Goal: Obtain resource: Download file/media

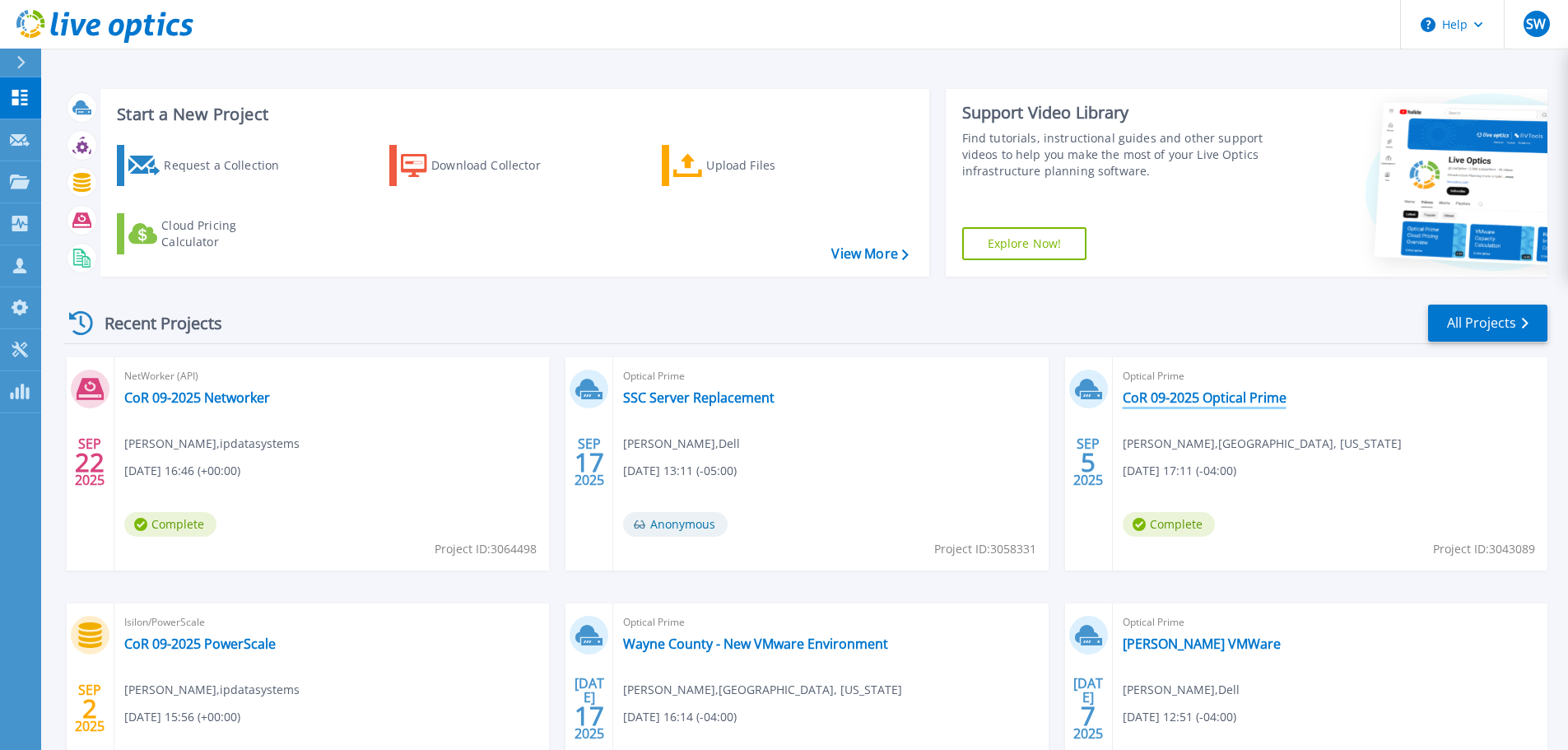
click at [1242, 396] on link "CoR 09-2025 Optical Prime" at bounding box center [1204, 397] width 164 height 16
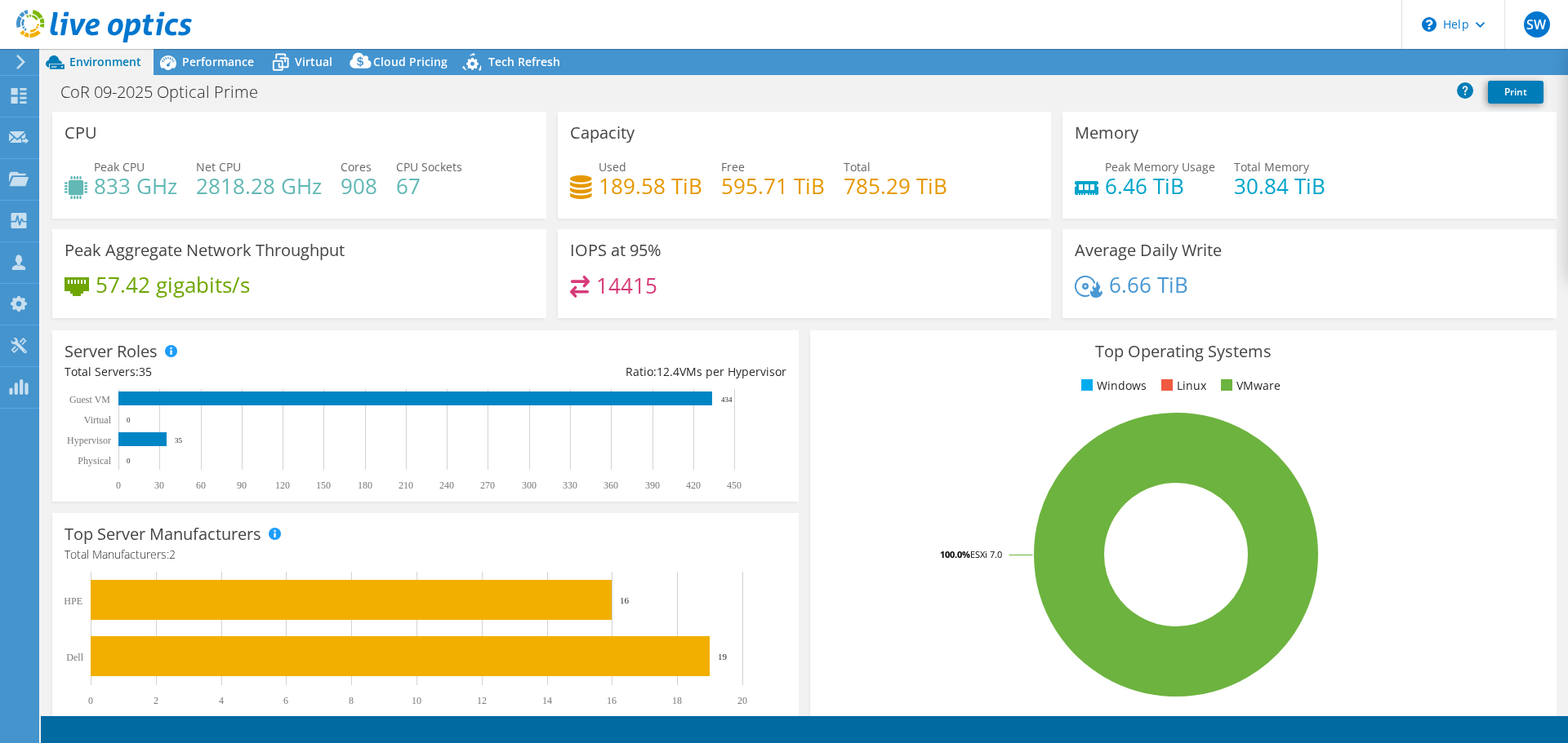
select select "USD"
select select "USEast"
click at [213, 64] on span "Performance" at bounding box center [218, 61] width 72 height 15
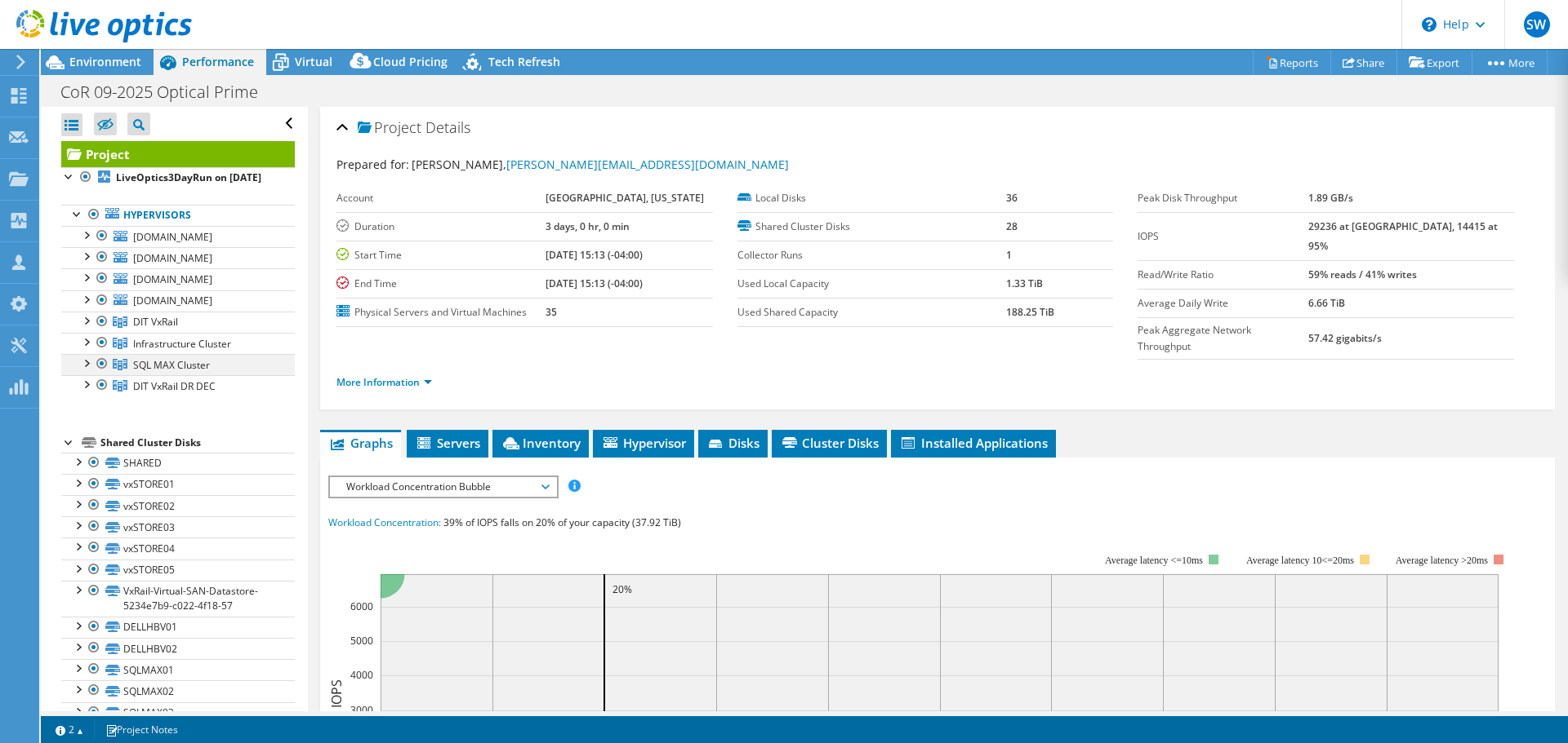
click at [101, 374] on div at bounding box center [101, 364] width 16 height 20
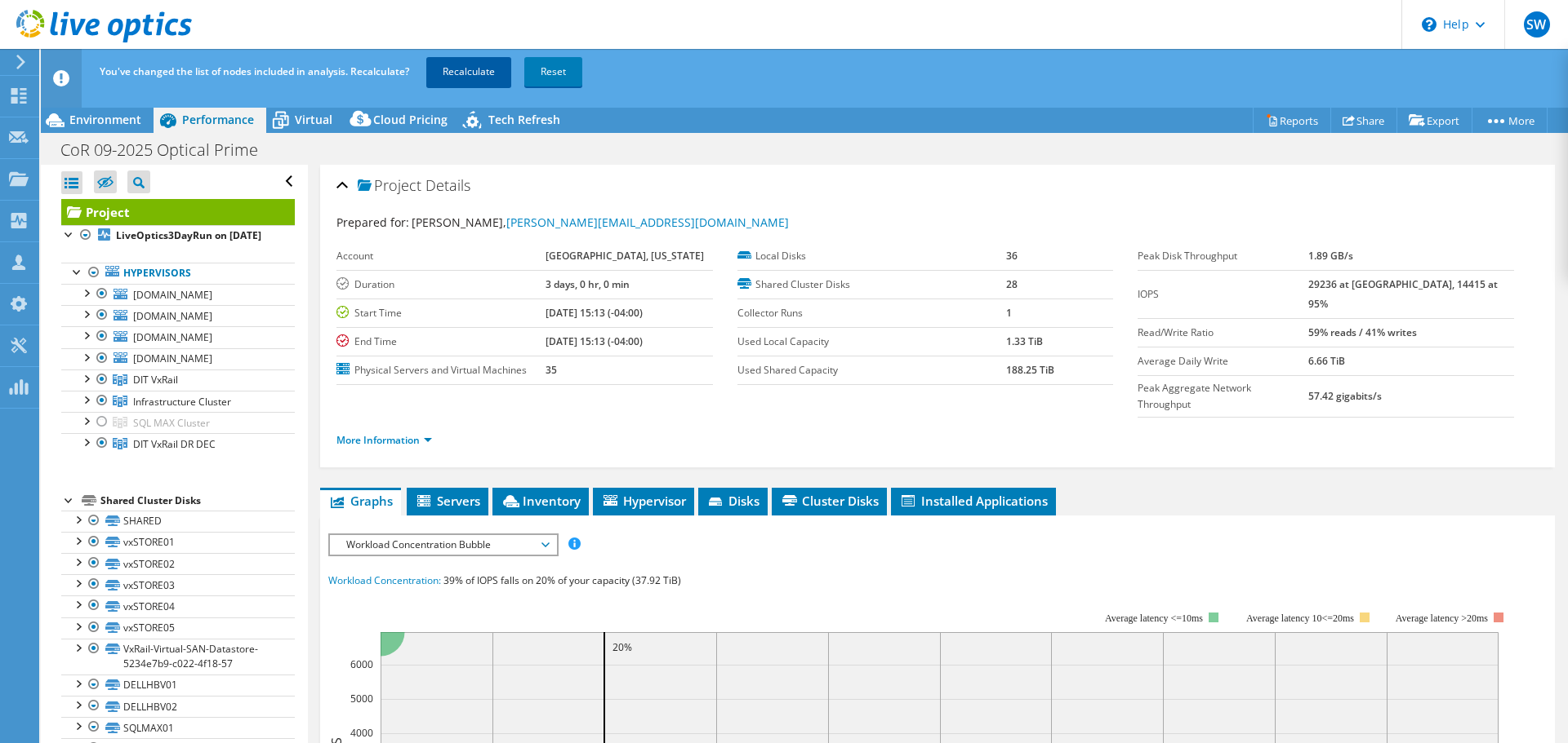
click at [468, 69] on link "Recalculate" at bounding box center [469, 72] width 85 height 29
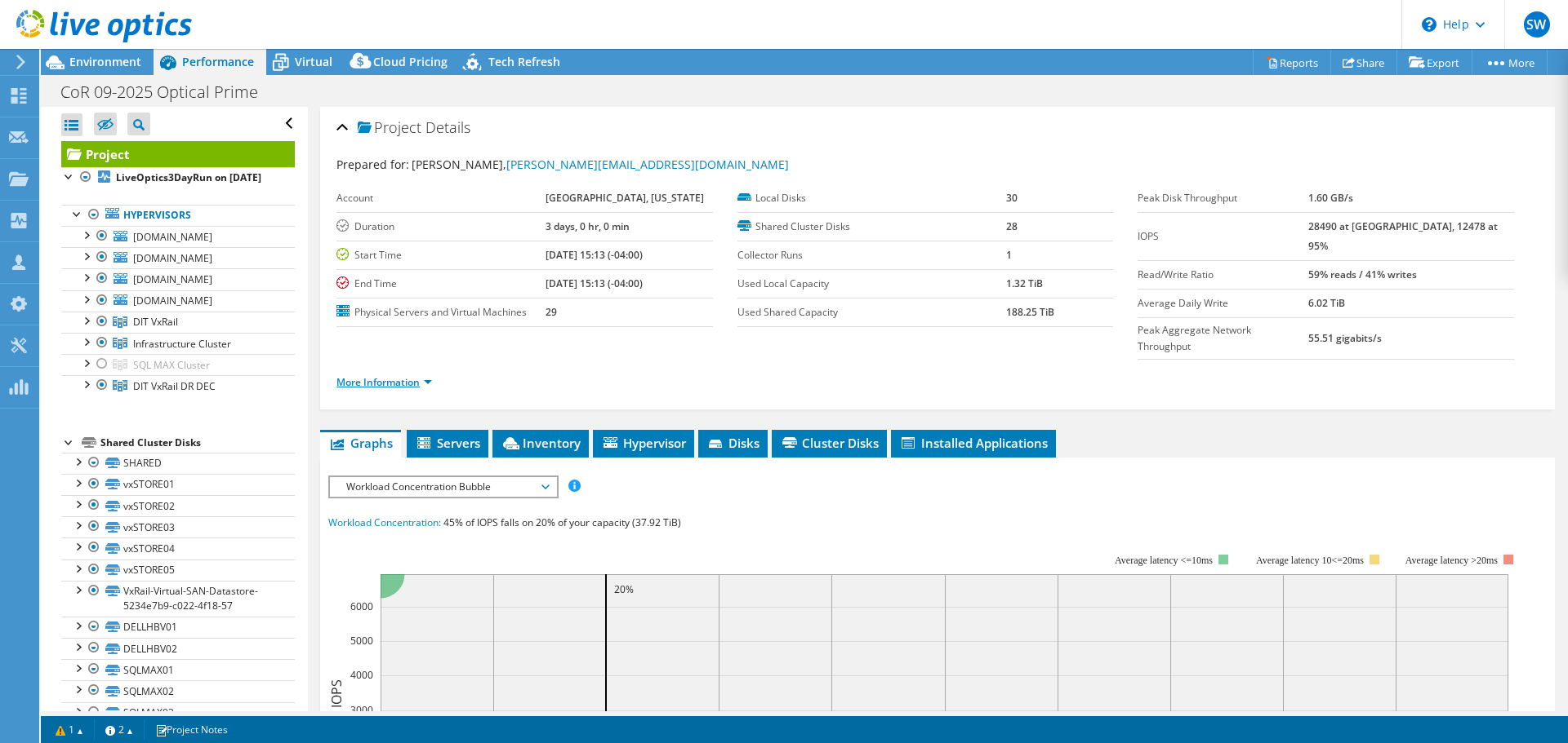
click at [412, 376] on link "More Information" at bounding box center [385, 383] width 95 height 14
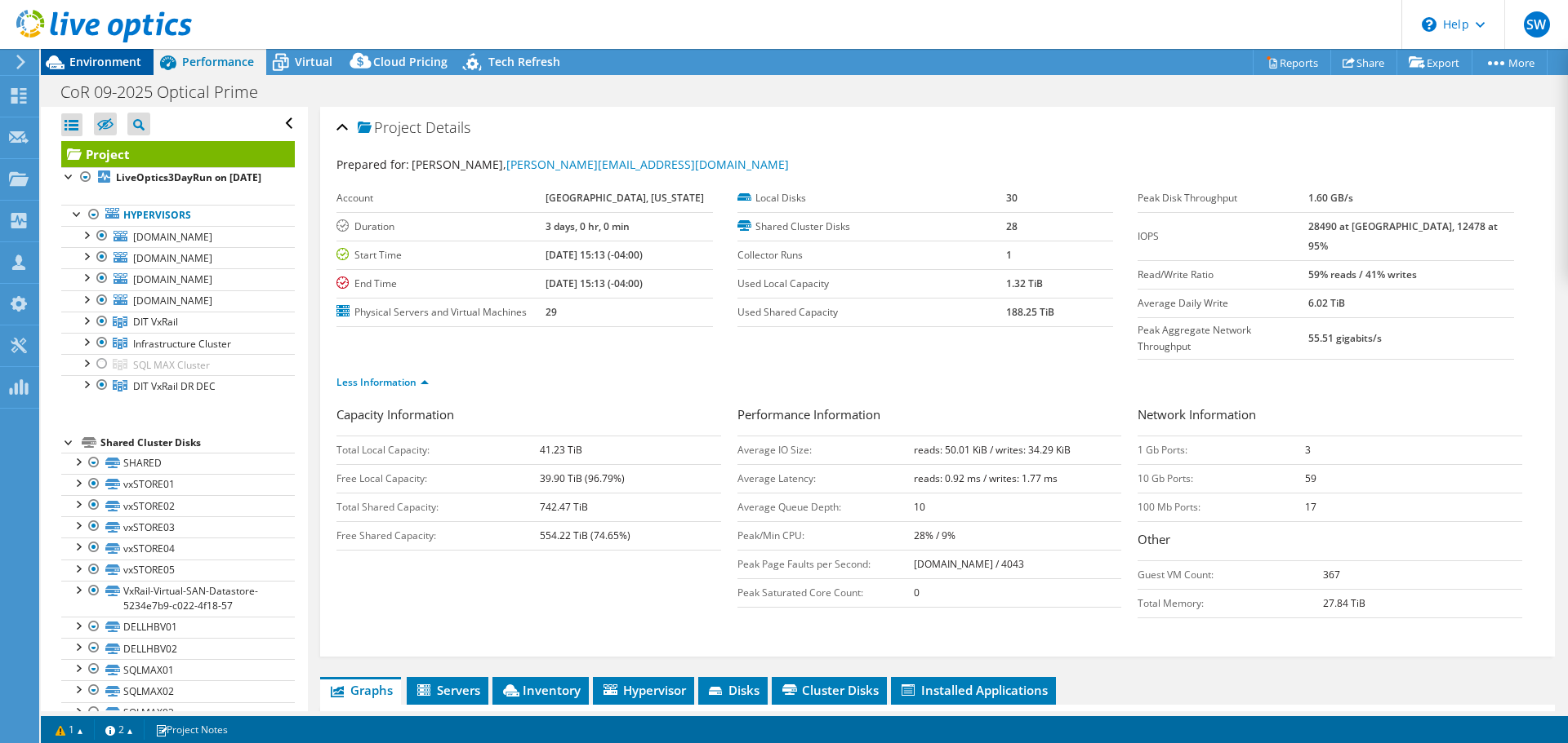
click at [103, 68] on span "Environment" at bounding box center [105, 61] width 72 height 15
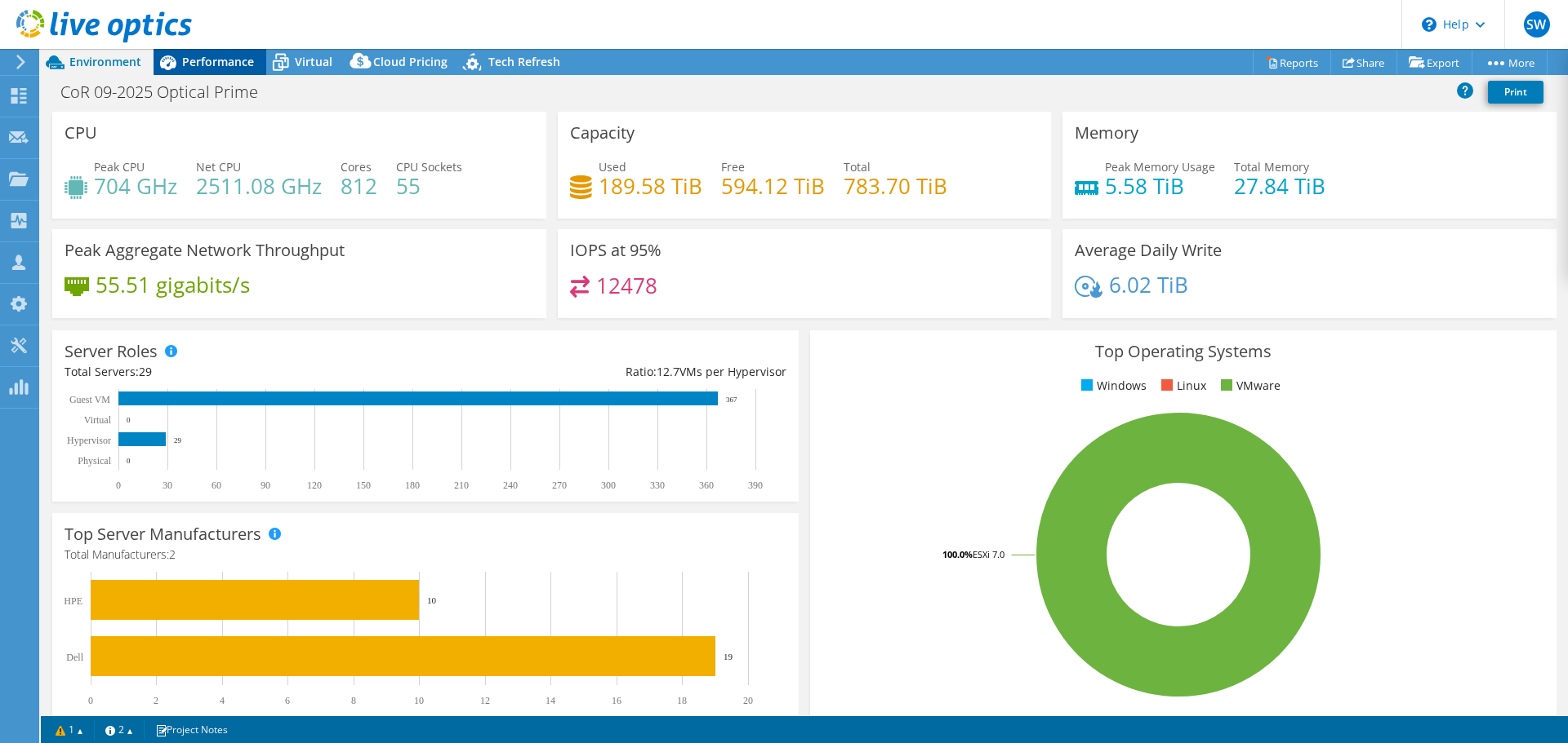
click at [197, 58] on span "Performance" at bounding box center [218, 61] width 72 height 15
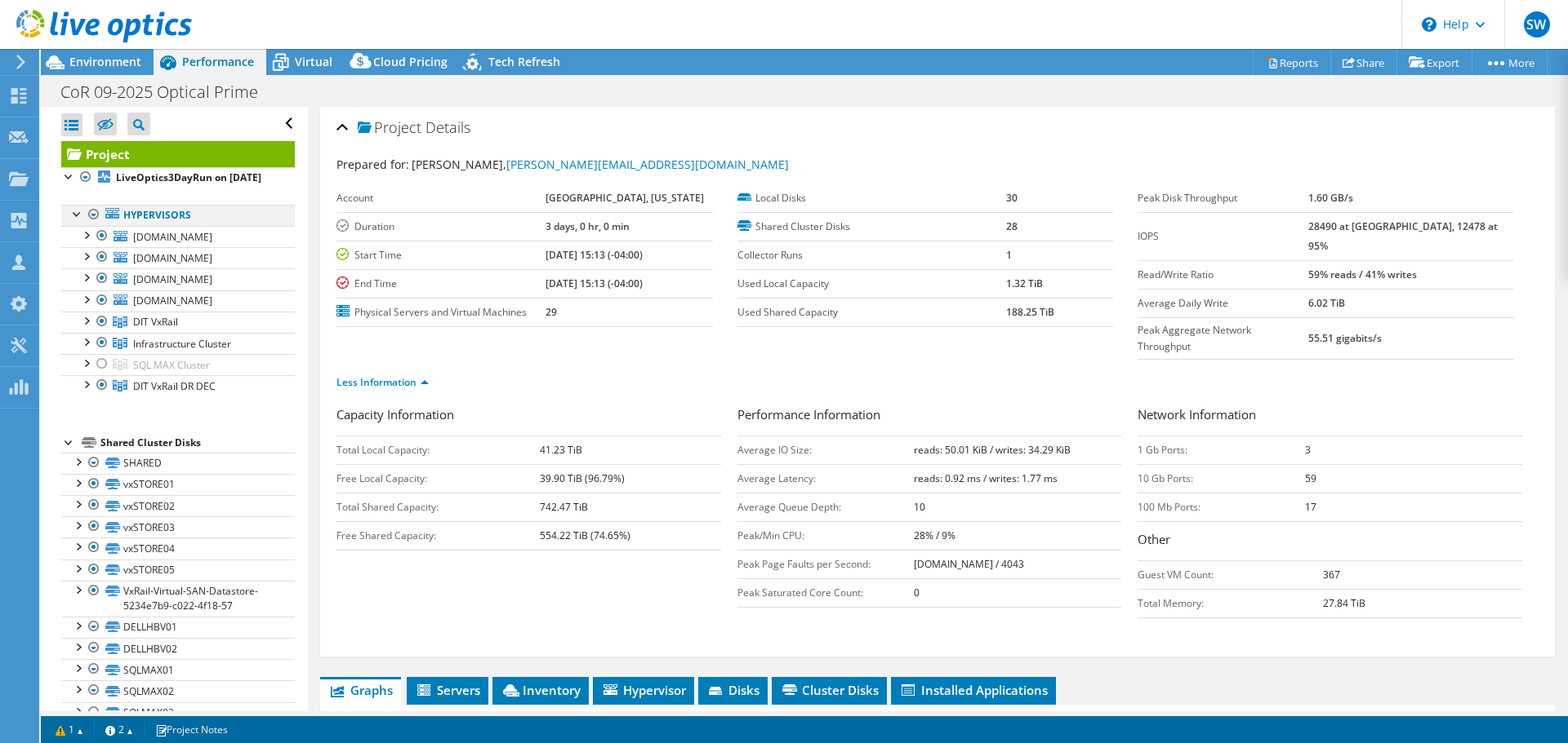
click at [94, 224] on div at bounding box center [94, 214] width 16 height 20
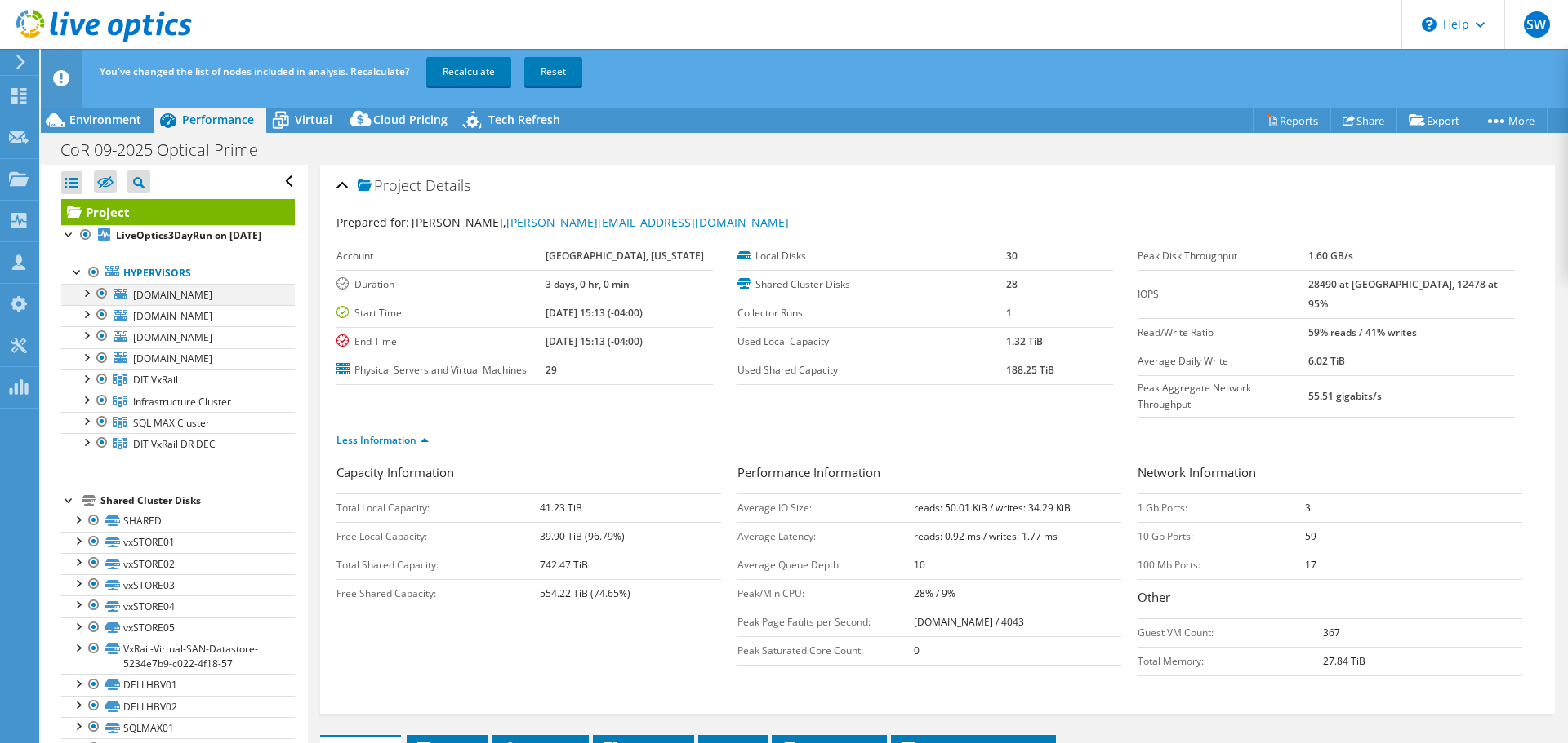
click at [101, 303] on div at bounding box center [101, 293] width 16 height 20
click at [105, 325] on div at bounding box center [101, 314] width 16 height 20
click at [106, 346] on div at bounding box center [101, 336] width 16 height 20
click at [103, 368] on div at bounding box center [101, 358] width 16 height 20
click at [100, 389] on div at bounding box center [101, 379] width 16 height 20
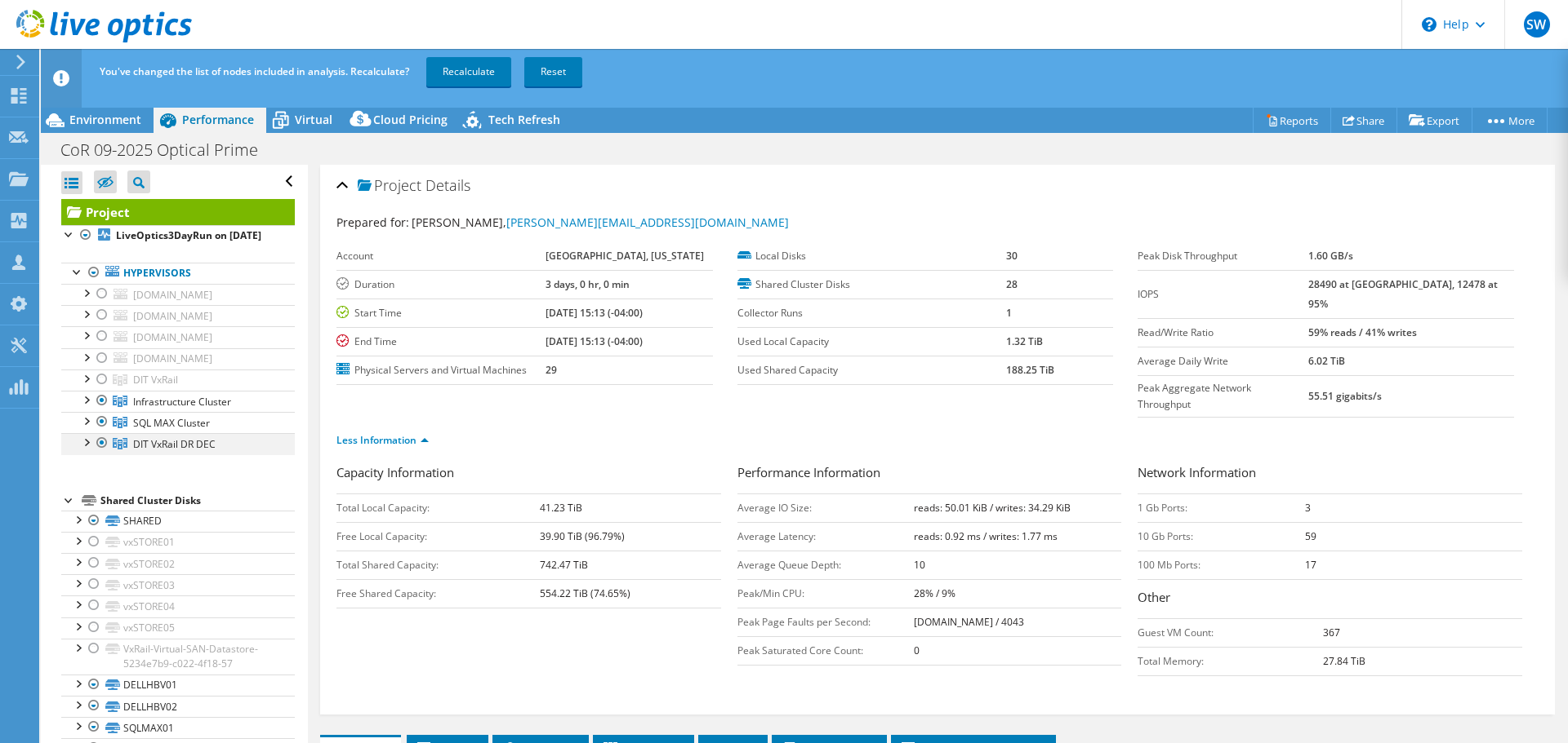
click at [98, 452] on div at bounding box center [101, 443] width 16 height 20
click at [480, 71] on link "Recalculate" at bounding box center [469, 72] width 85 height 29
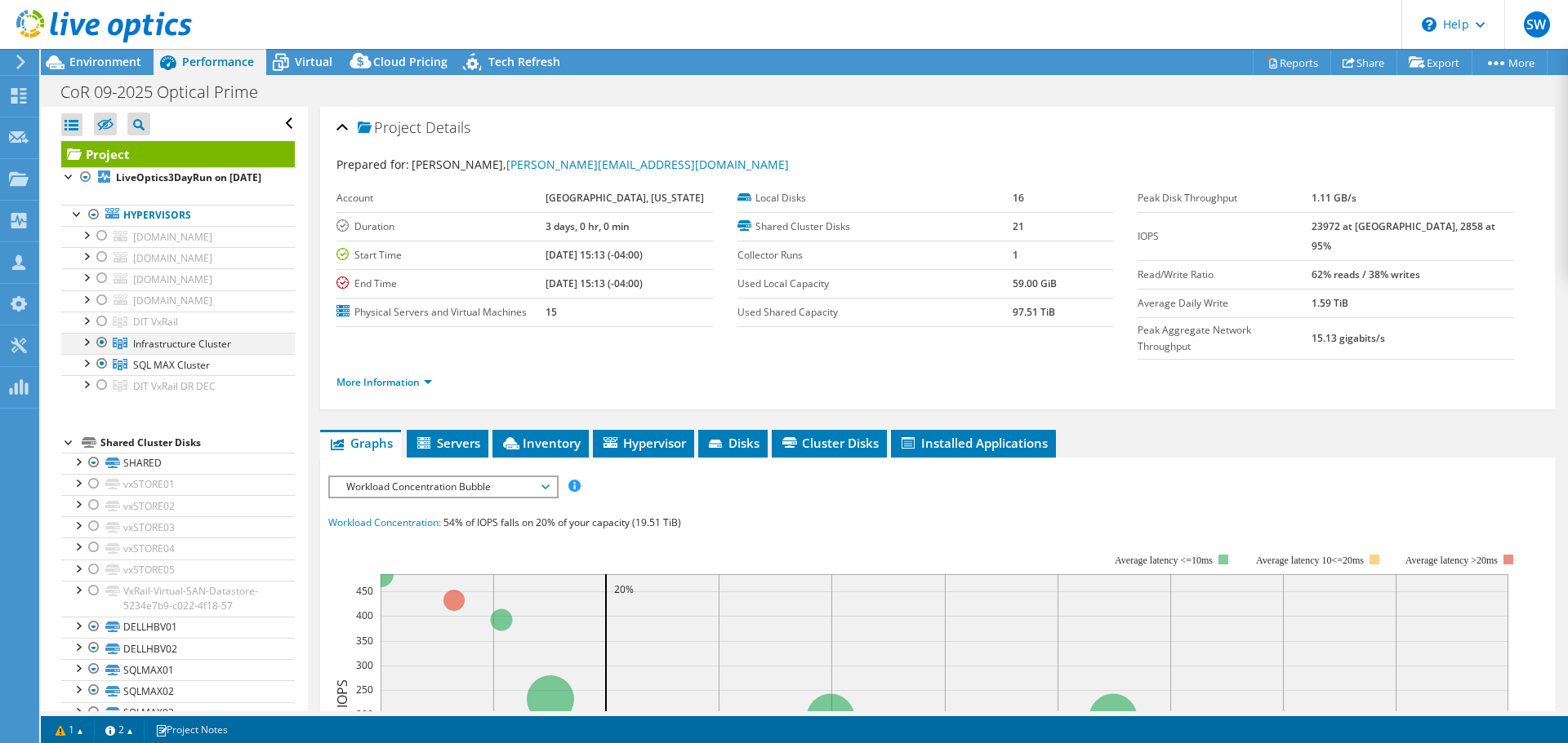
click at [97, 353] on div at bounding box center [101, 343] width 16 height 20
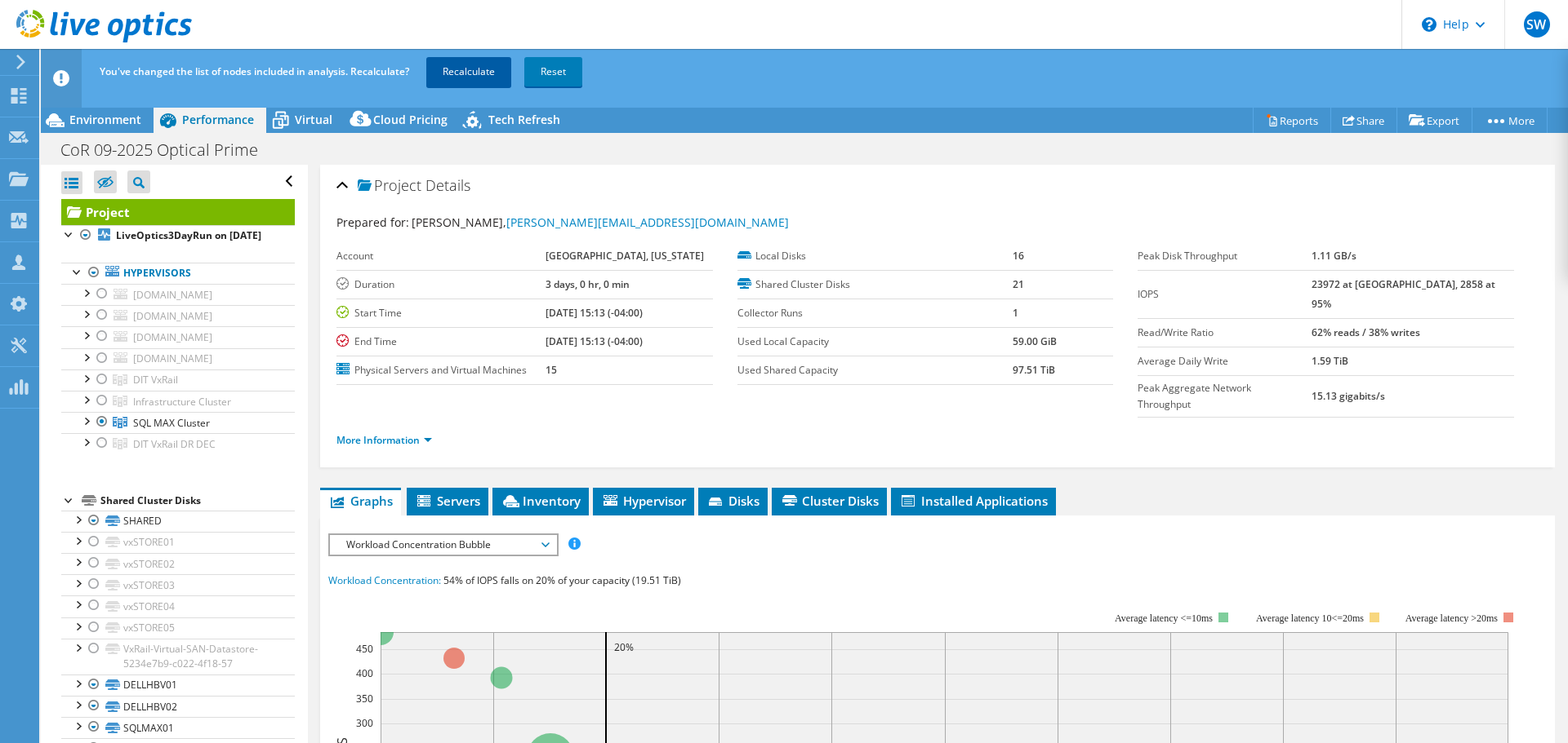
click at [484, 67] on link "Recalculate" at bounding box center [469, 72] width 85 height 29
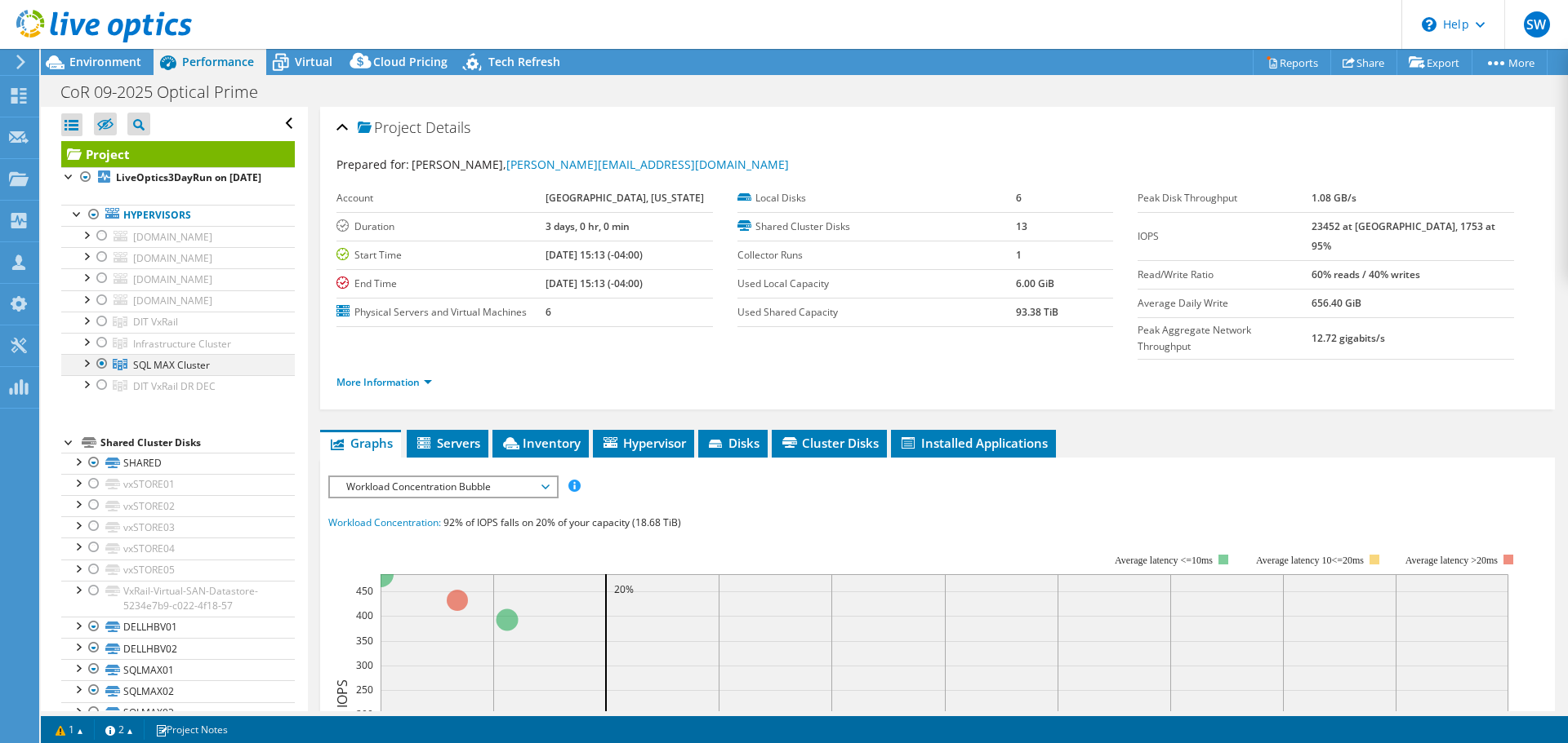
click at [87, 371] on div at bounding box center [85, 362] width 16 height 16
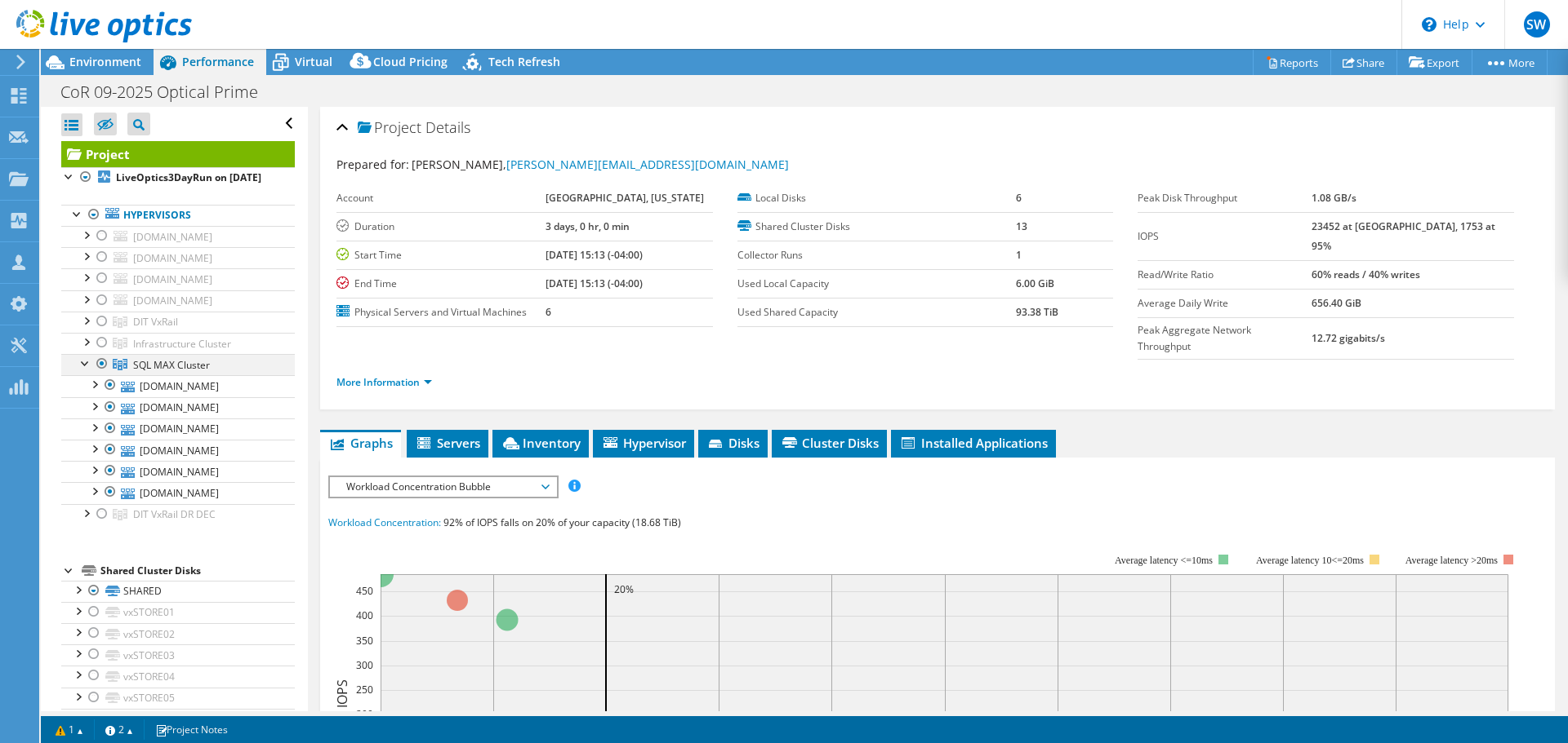
click at [87, 371] on div at bounding box center [85, 362] width 16 height 16
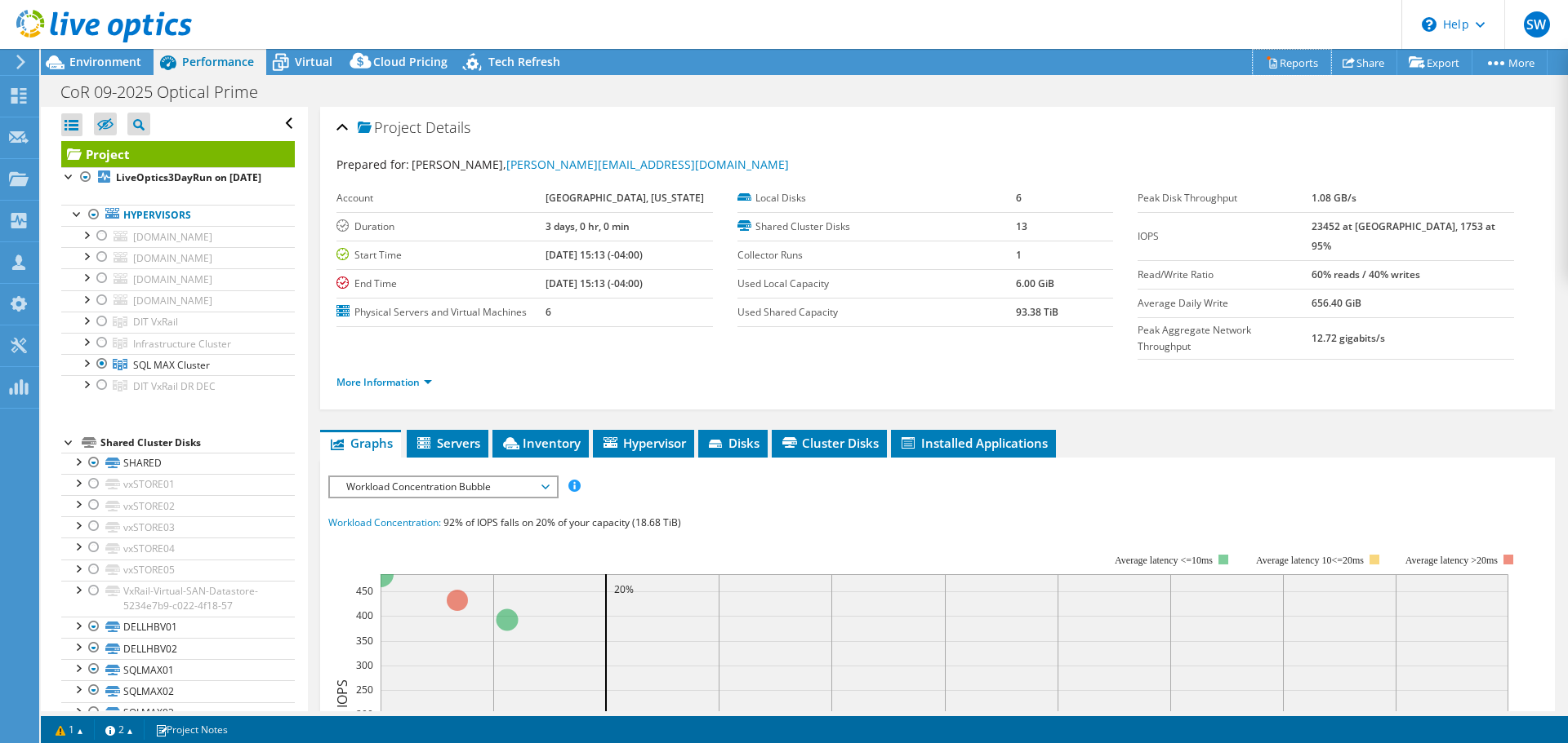
click at [1291, 62] on link "Reports" at bounding box center [1292, 62] width 78 height 26
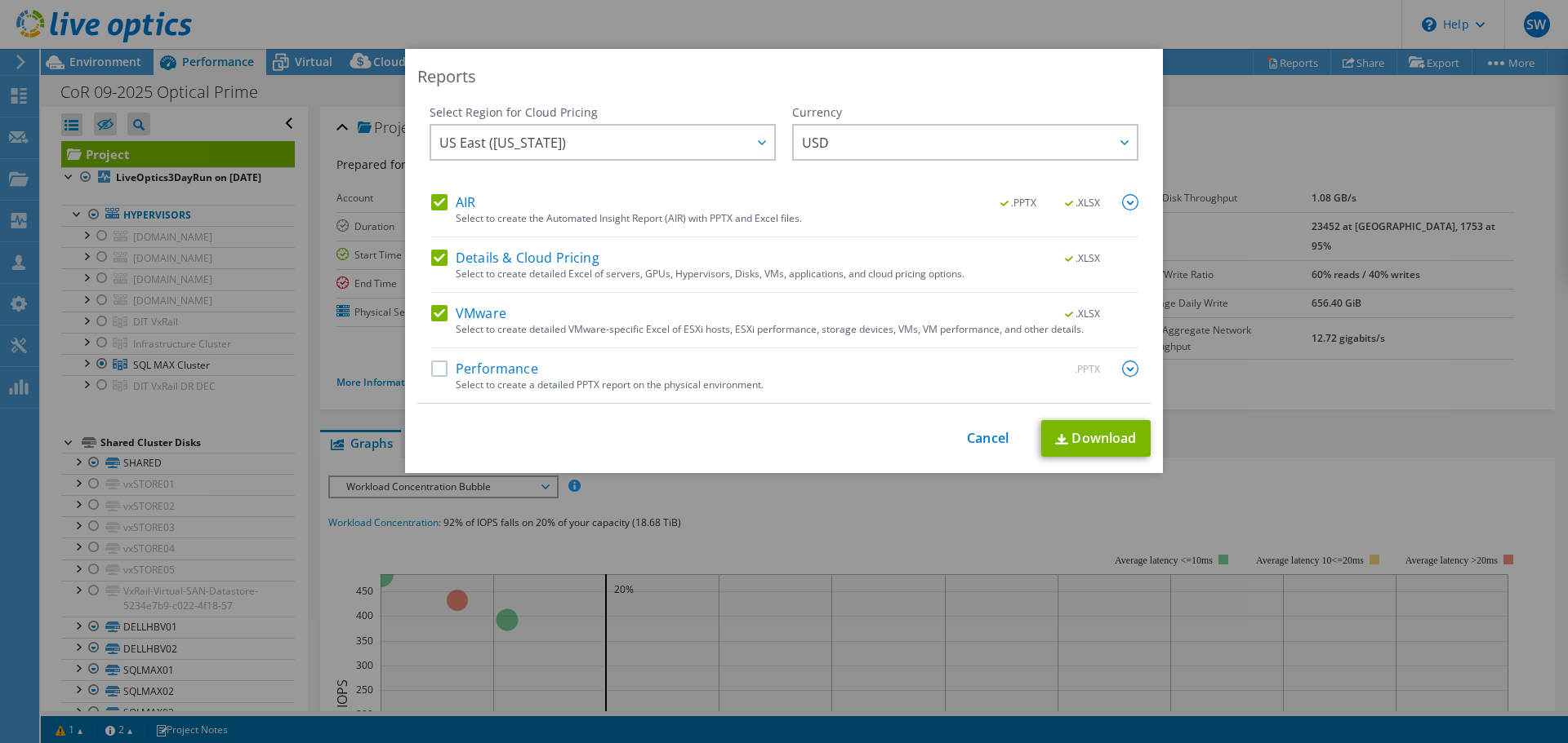
click at [431, 366] on label "Performance" at bounding box center [484, 368] width 107 height 16
click at [0, 0] on input "Performance" at bounding box center [0, 0] width 0 height 0
click at [1103, 435] on link "Download" at bounding box center [1096, 438] width 109 height 37
click at [979, 432] on link "Cancel" at bounding box center [987, 439] width 42 height 15
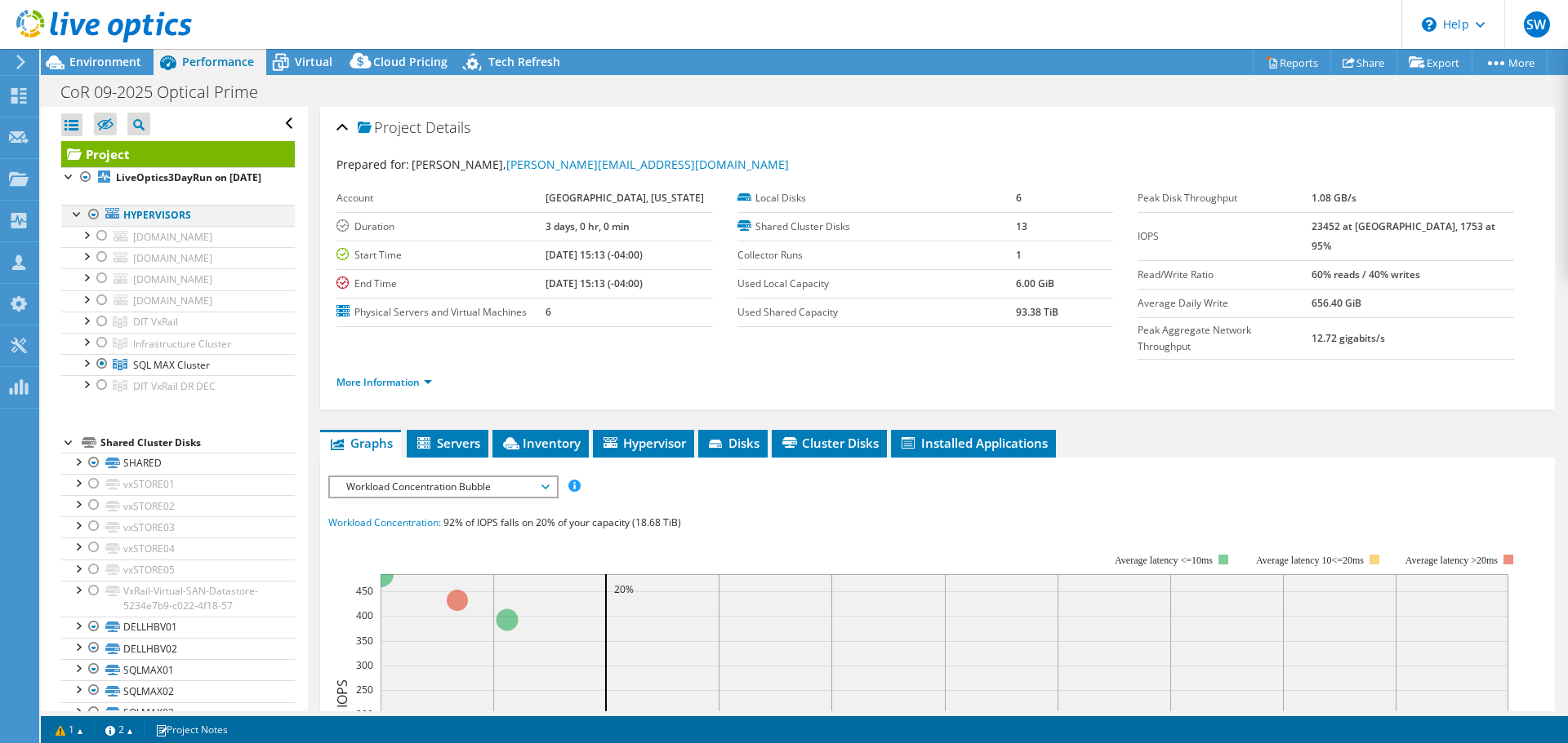
click at [95, 223] on div at bounding box center [94, 214] width 16 height 20
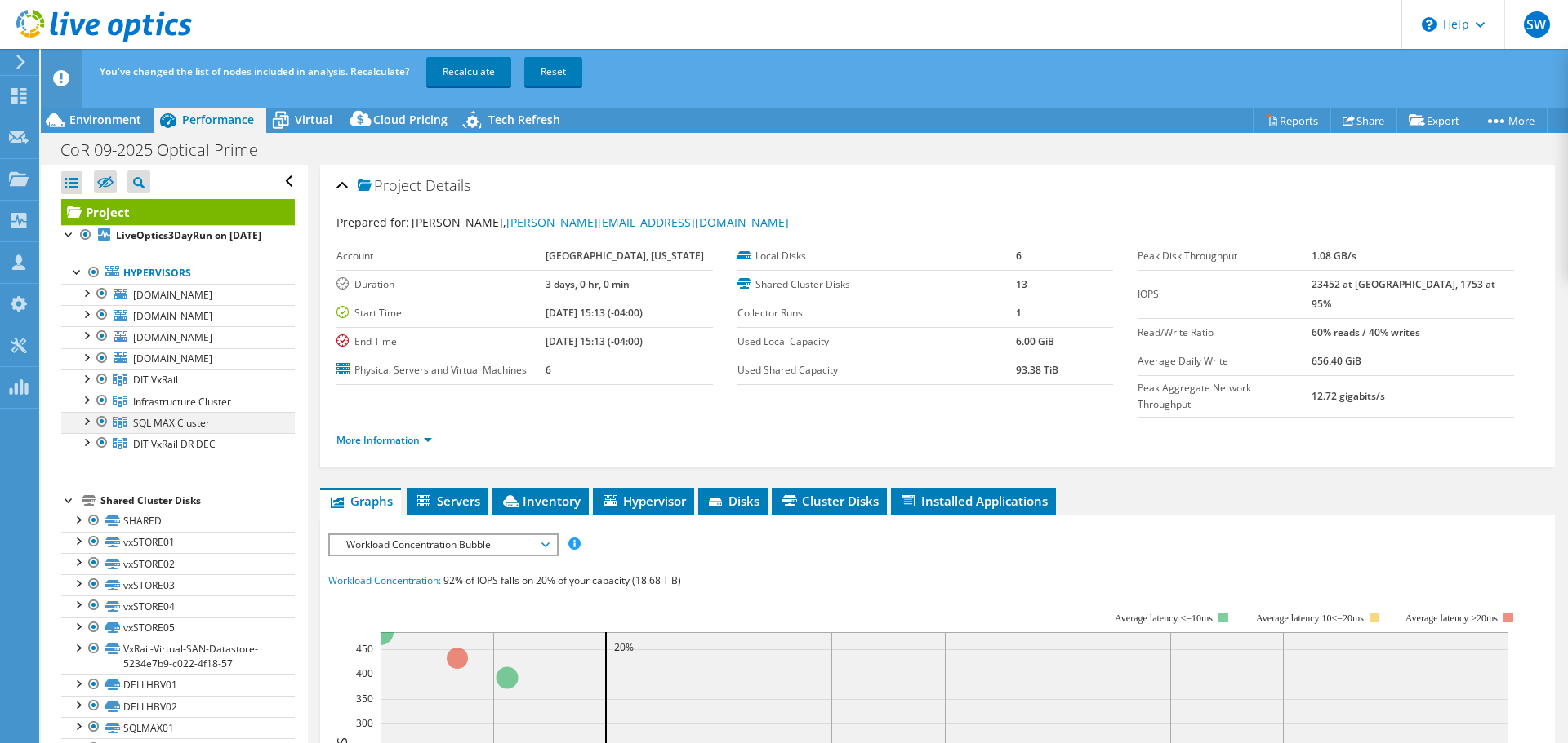
click at [101, 432] on div at bounding box center [101, 422] width 16 height 20
click at [466, 70] on link "Recalculate" at bounding box center [469, 72] width 85 height 29
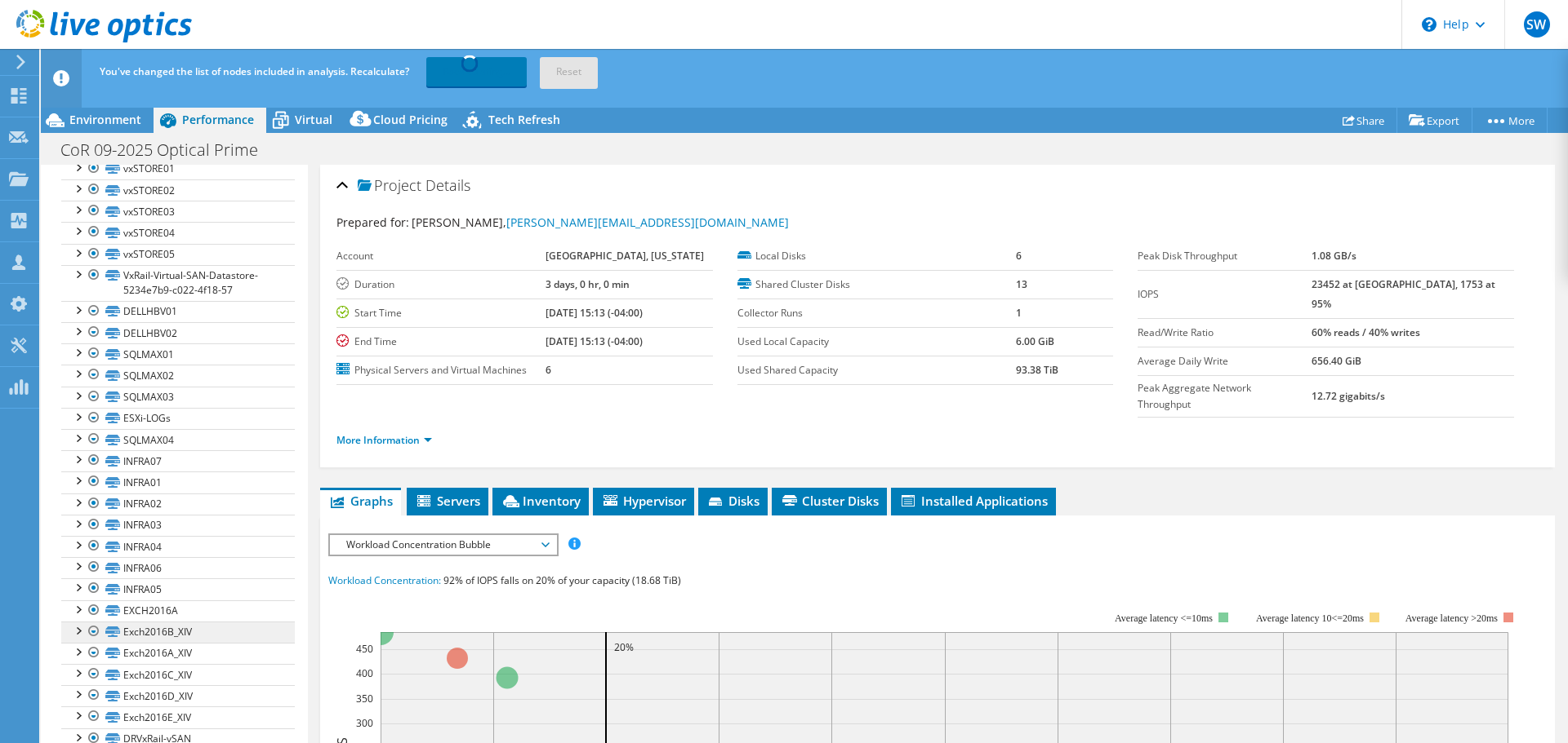
scroll to position [408, 0]
click at [78, 175] on div at bounding box center [77, 166] width 16 height 16
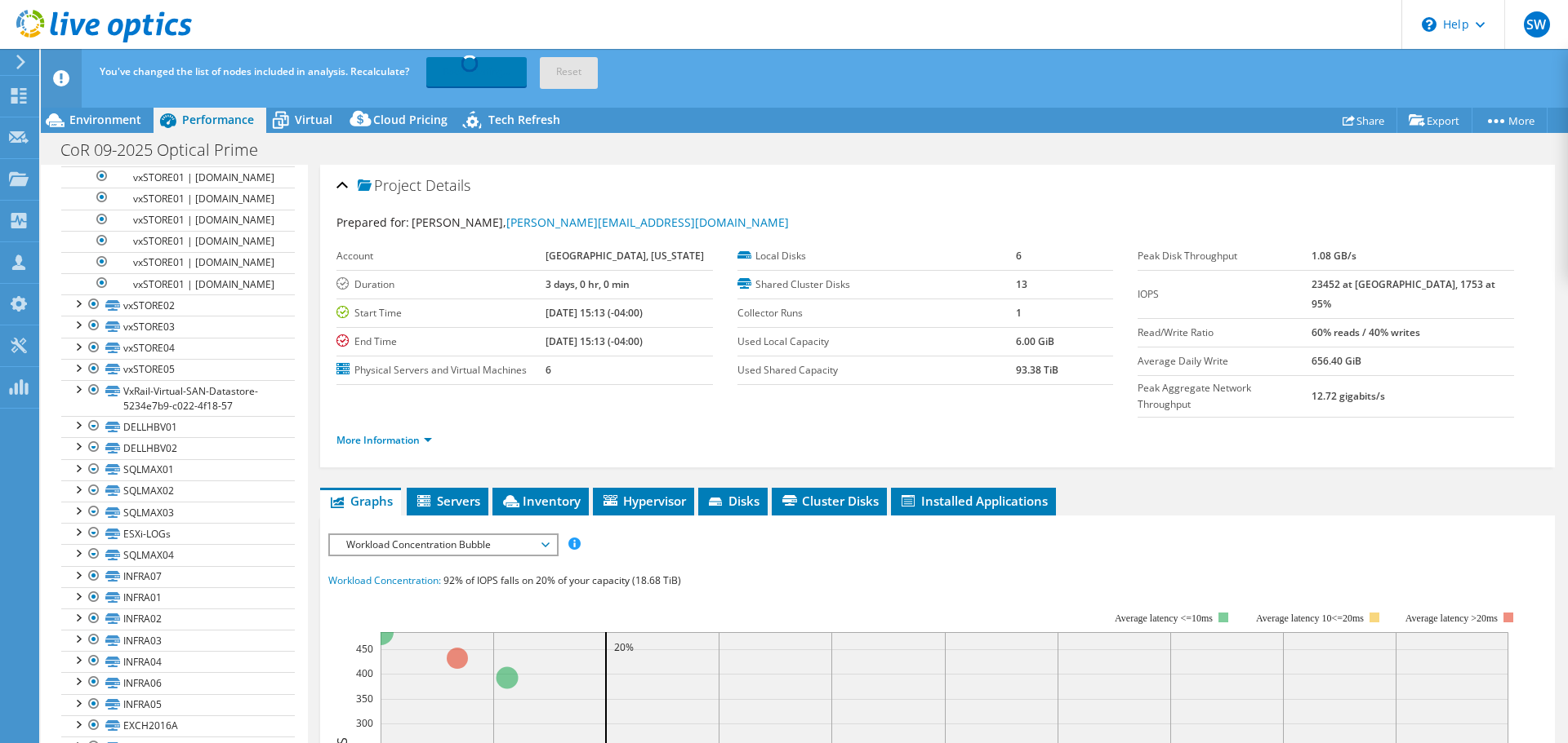
click at [81, 141] on div at bounding box center [77, 132] width 16 height 16
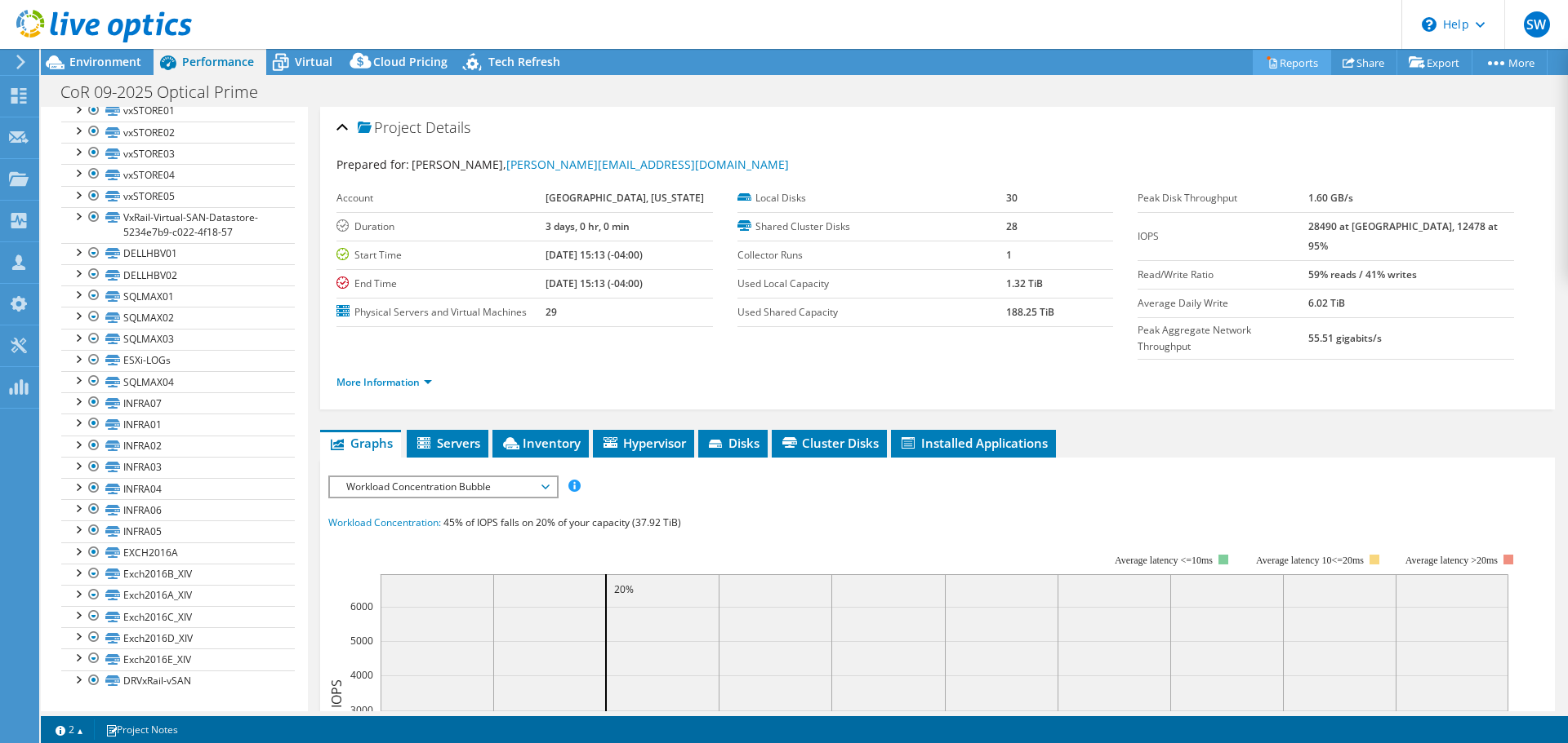
click at [1279, 58] on link "Reports" at bounding box center [1292, 62] width 78 height 26
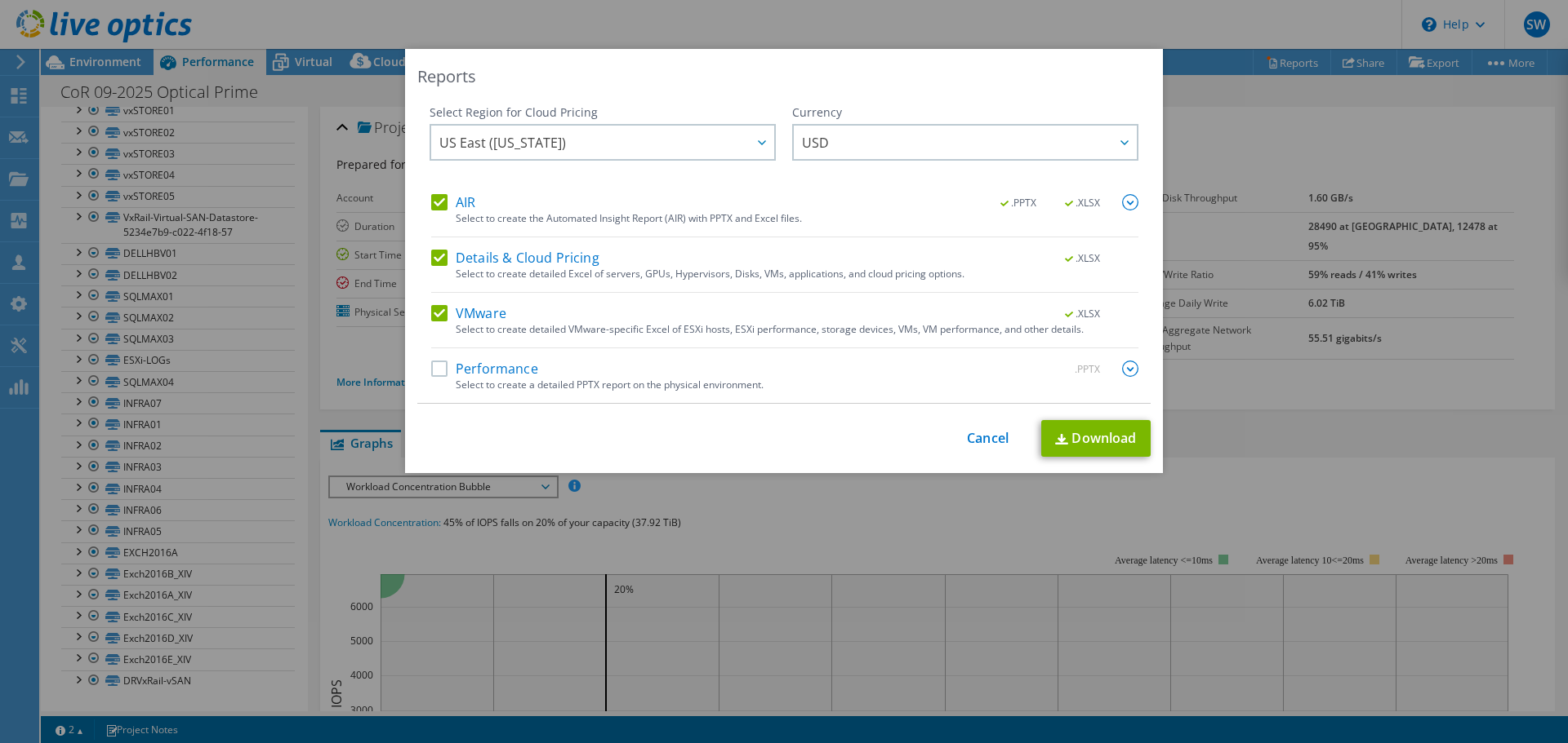
click at [436, 371] on label "Performance" at bounding box center [484, 368] width 107 height 16
click at [0, 0] on input "Performance" at bounding box center [0, 0] width 0 height 0
click at [1080, 435] on link "Download" at bounding box center [1096, 438] width 109 height 37
click at [976, 432] on link "Cancel" at bounding box center [987, 439] width 42 height 15
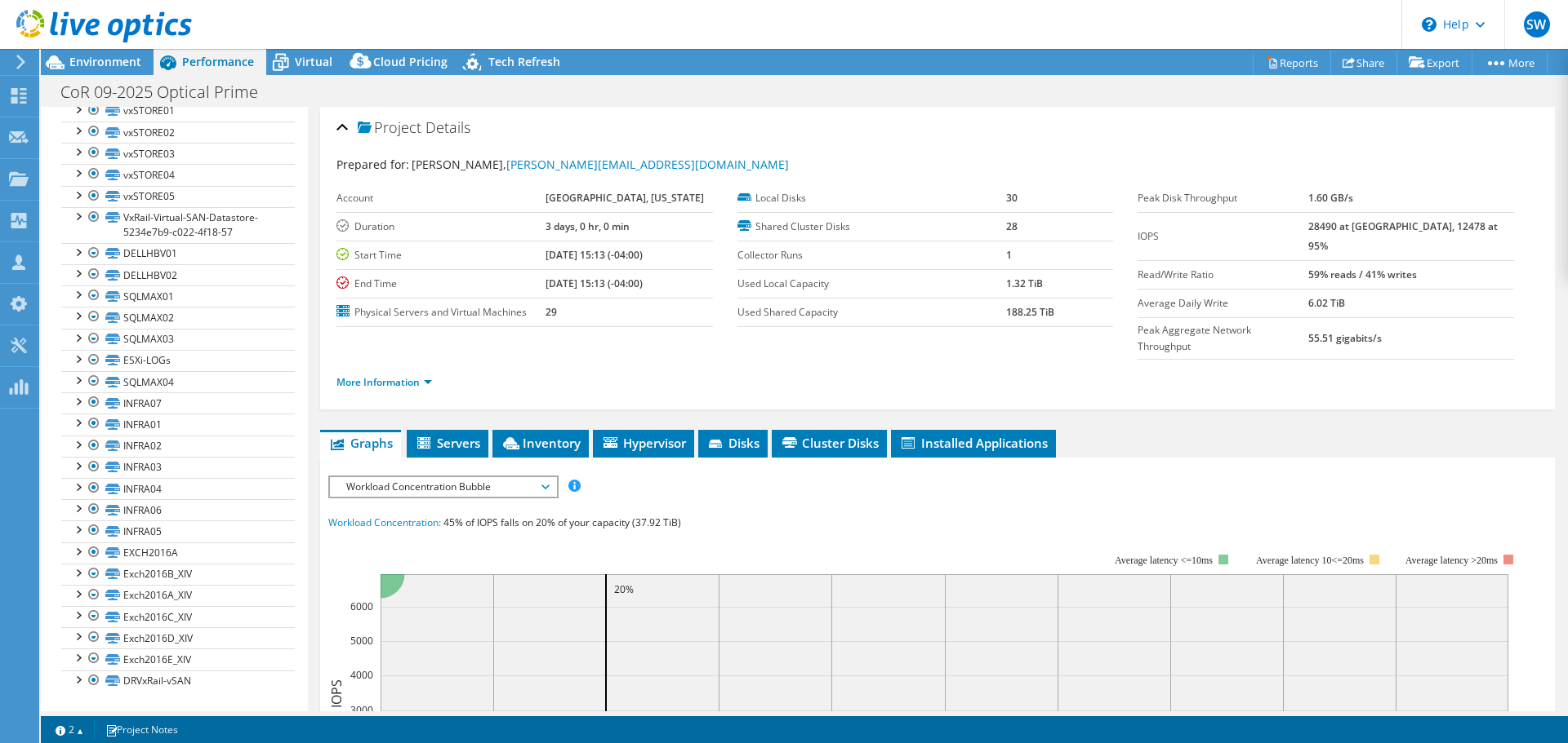
click at [1445, 84] on div "CoR 09-2025 Optical Prime Print" at bounding box center [804, 91] width 1527 height 30
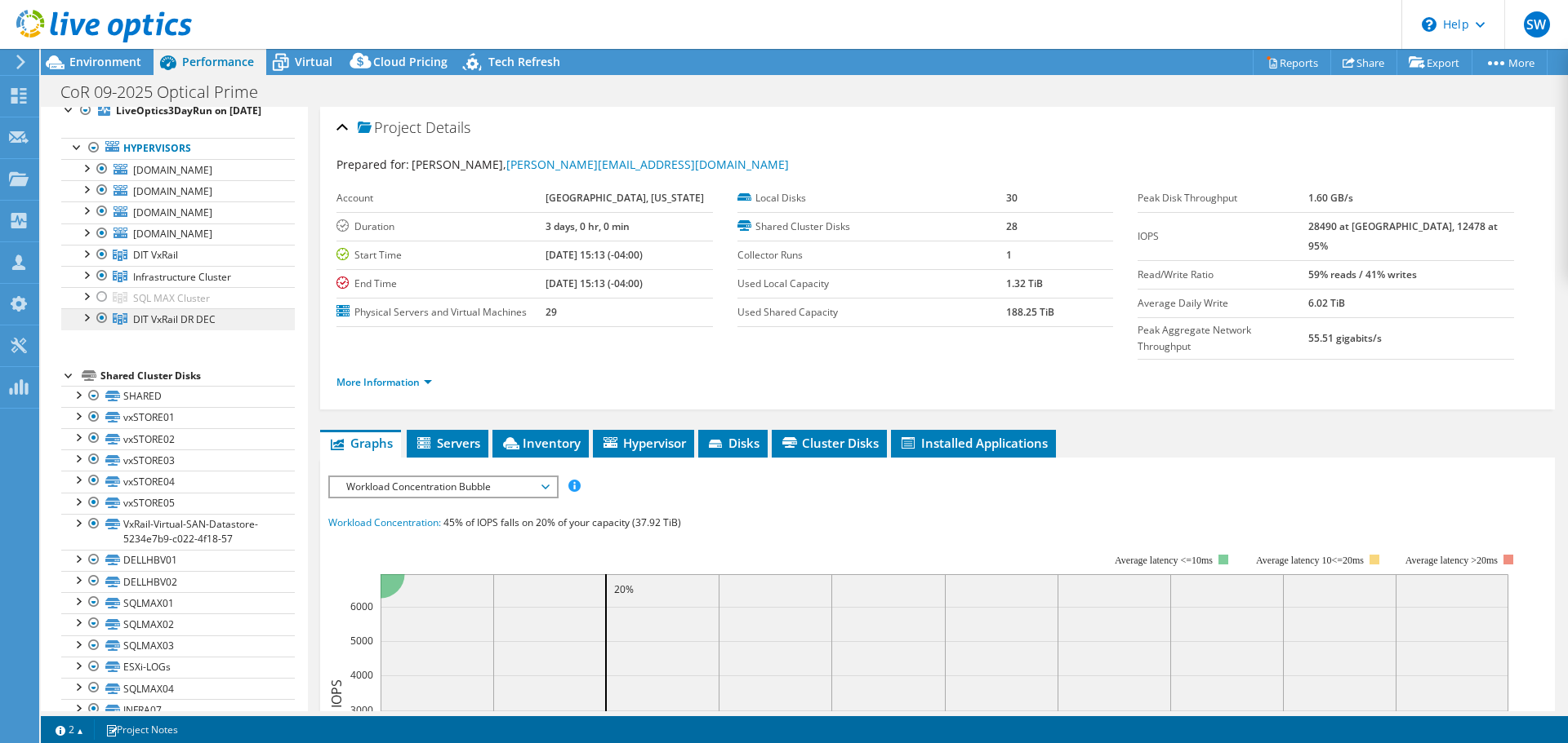
scroll to position [0, 0]
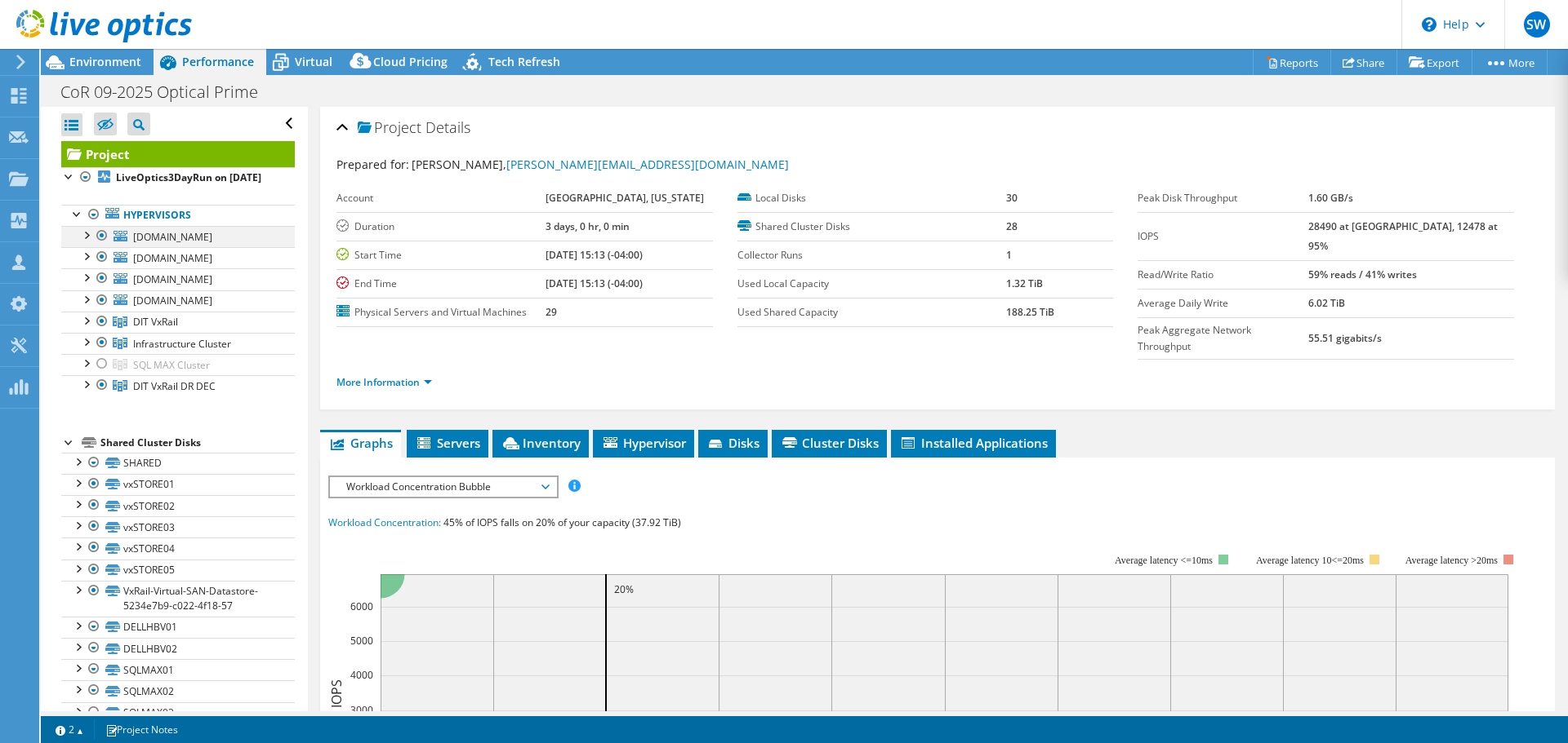
click at [100, 245] on div at bounding box center [101, 235] width 16 height 20
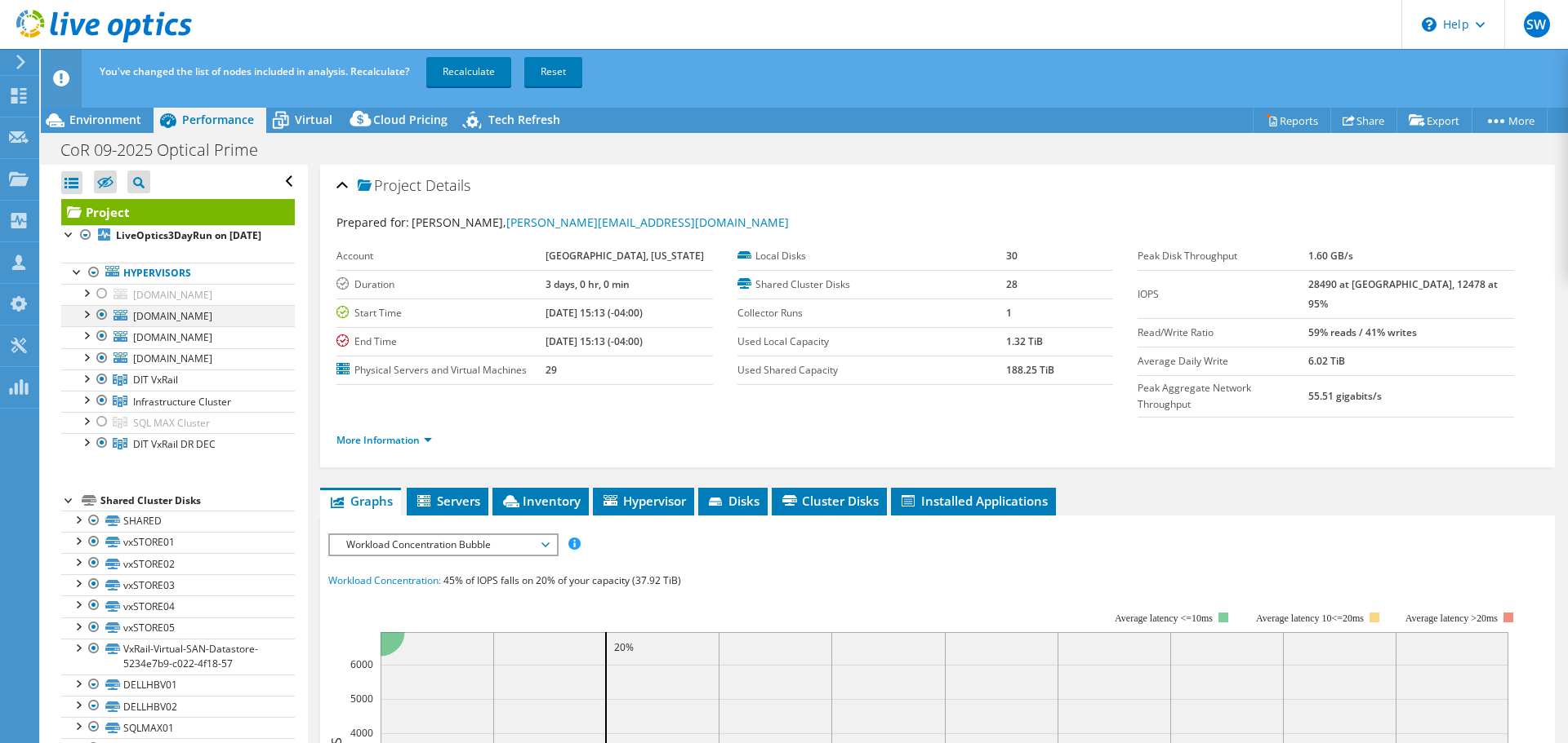
click at [99, 325] on div at bounding box center [101, 314] width 16 height 20
drag, startPoint x: 105, startPoint y: 377, endPoint x: 123, endPoint y: 390, distance: 22.2
click at [106, 346] on div at bounding box center [101, 336] width 16 height 20
click at [101, 368] on div at bounding box center [101, 358] width 16 height 20
click at [479, 71] on link "Recalculate" at bounding box center [469, 72] width 85 height 29
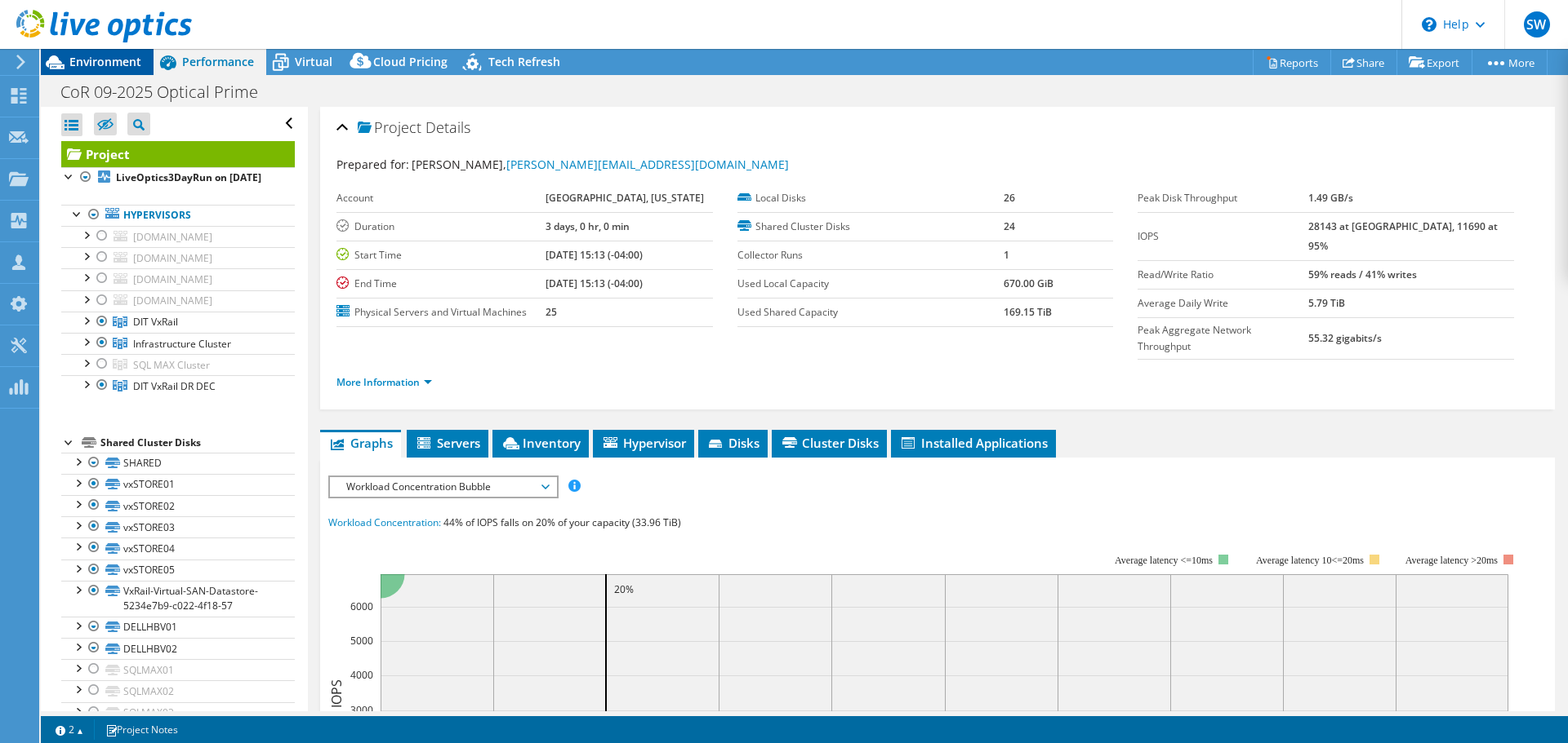
click at [69, 57] on span "Environment" at bounding box center [105, 61] width 72 height 15
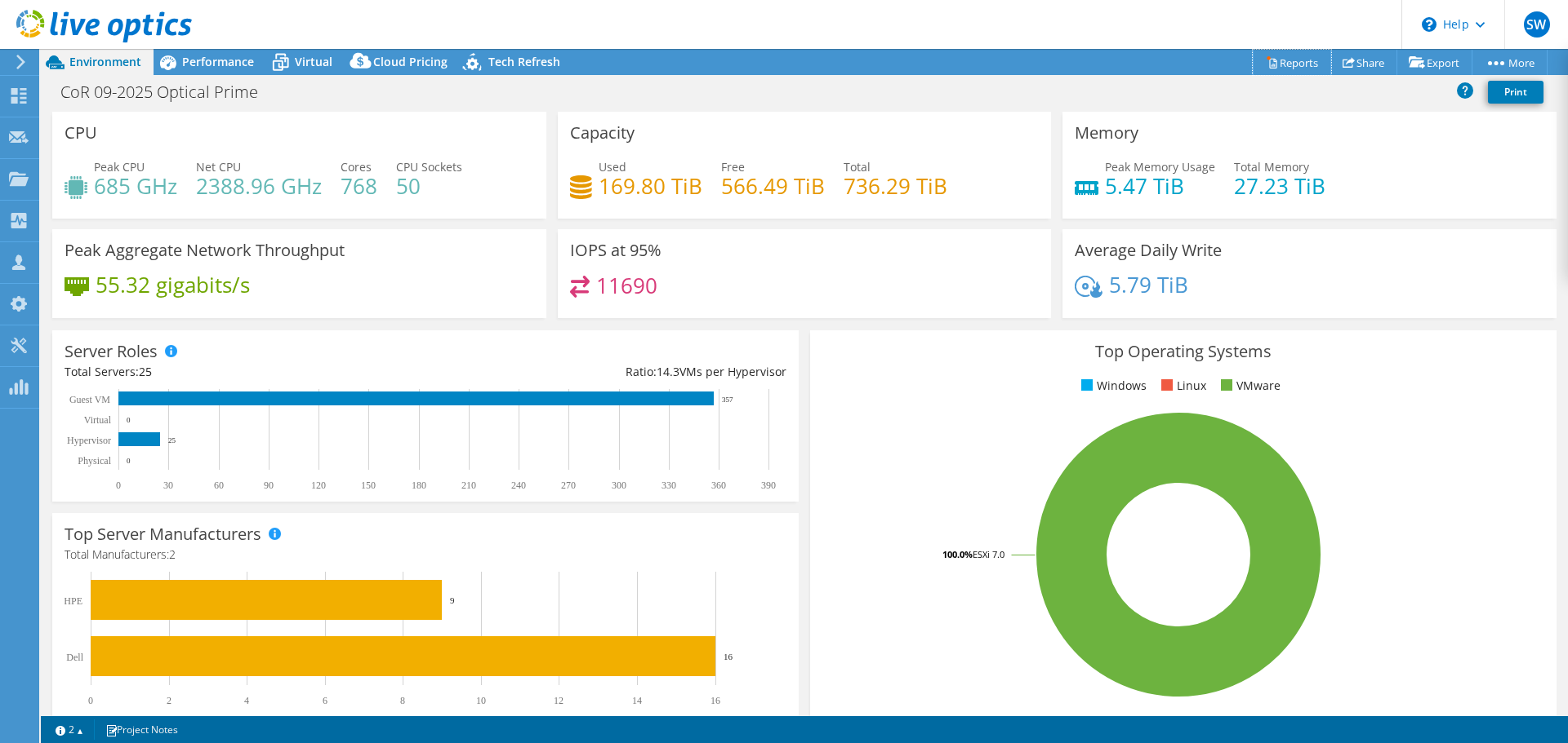
click at [1284, 56] on link "Reports" at bounding box center [1292, 62] width 78 height 26
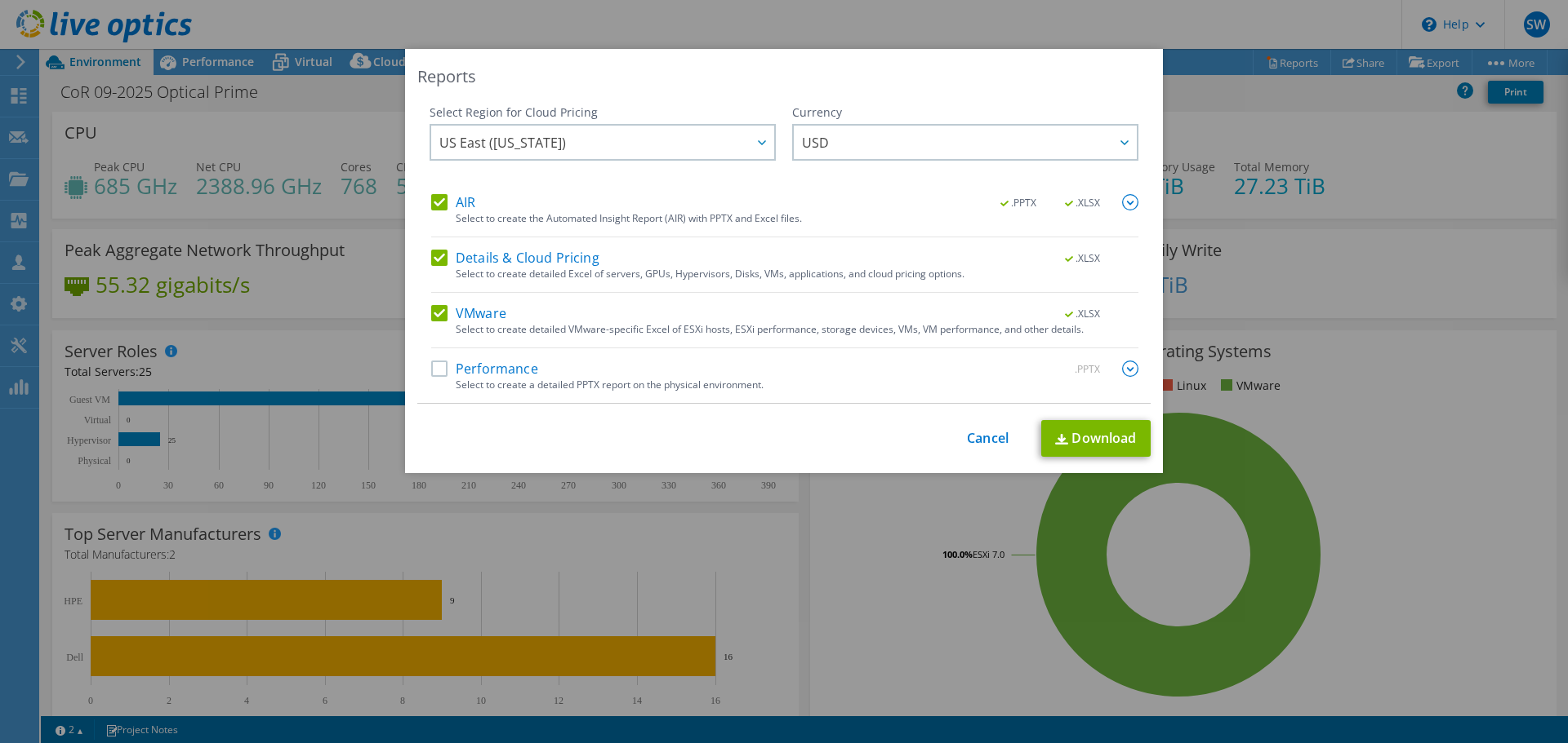
click at [434, 373] on label "Performance" at bounding box center [484, 368] width 107 height 16
click at [0, 0] on input "Performance" at bounding box center [0, 0] width 0 height 0
click at [1082, 435] on link "Download" at bounding box center [1096, 438] width 109 height 37
click at [977, 434] on link "Cancel" at bounding box center [987, 439] width 42 height 15
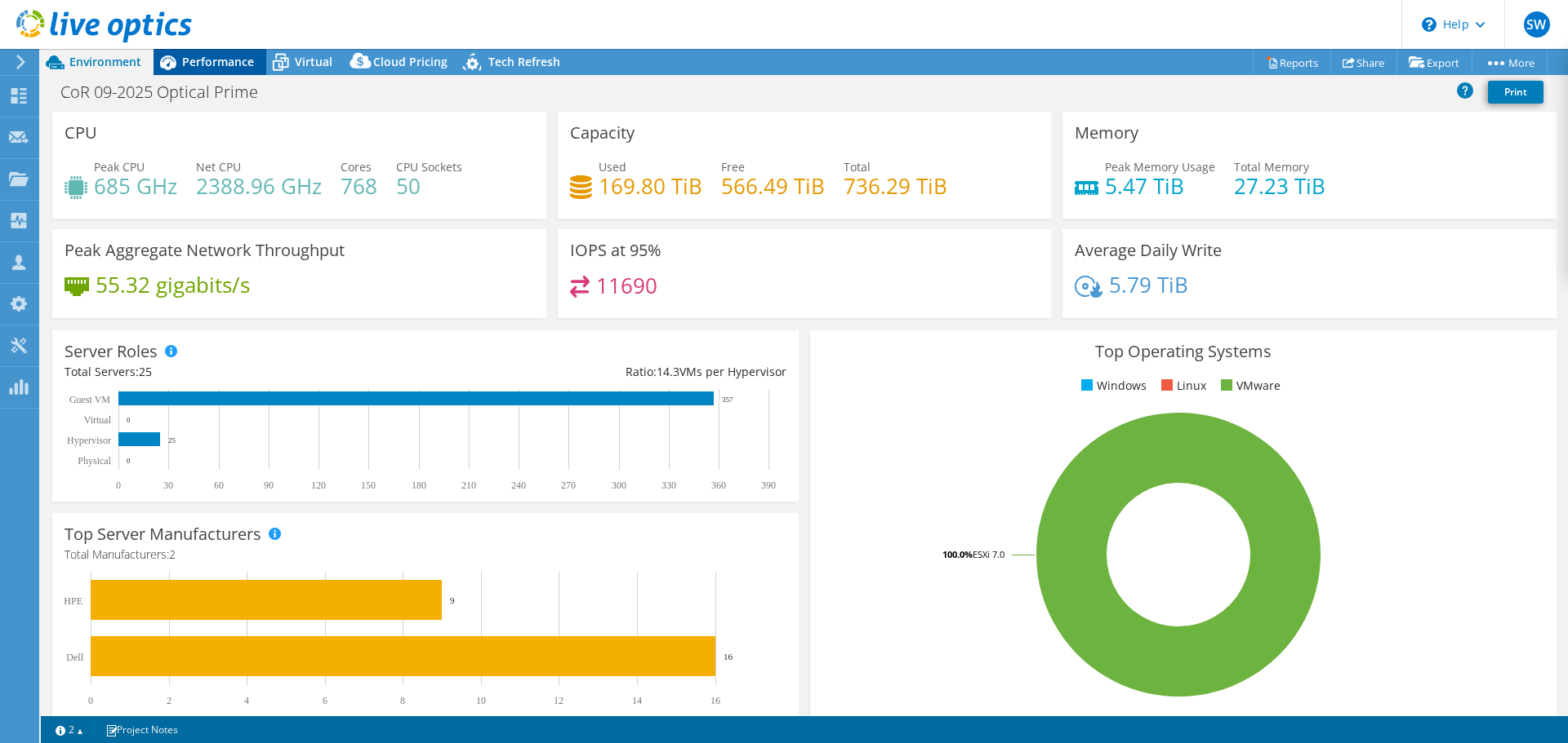
click at [233, 63] on span "Performance" at bounding box center [218, 61] width 72 height 15
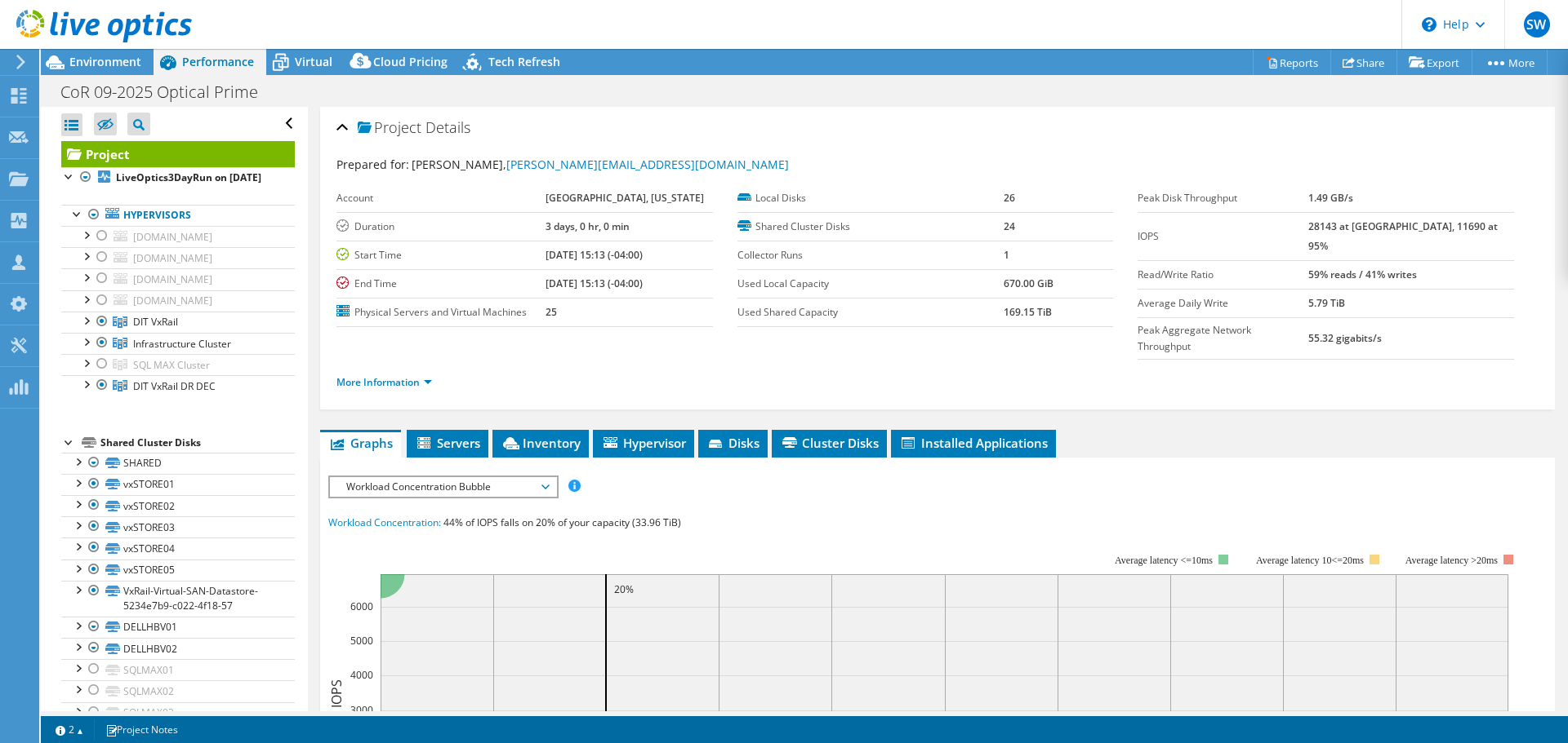
click at [1448, 181] on section "Prepared for: [PERSON_NAME], [PERSON_NAME][EMAIL_ADDRESS][DOMAIN_NAME] Account …" at bounding box center [938, 280] width 1202 height 250
click at [298, 60] on span "Virtual" at bounding box center [314, 61] width 38 height 15
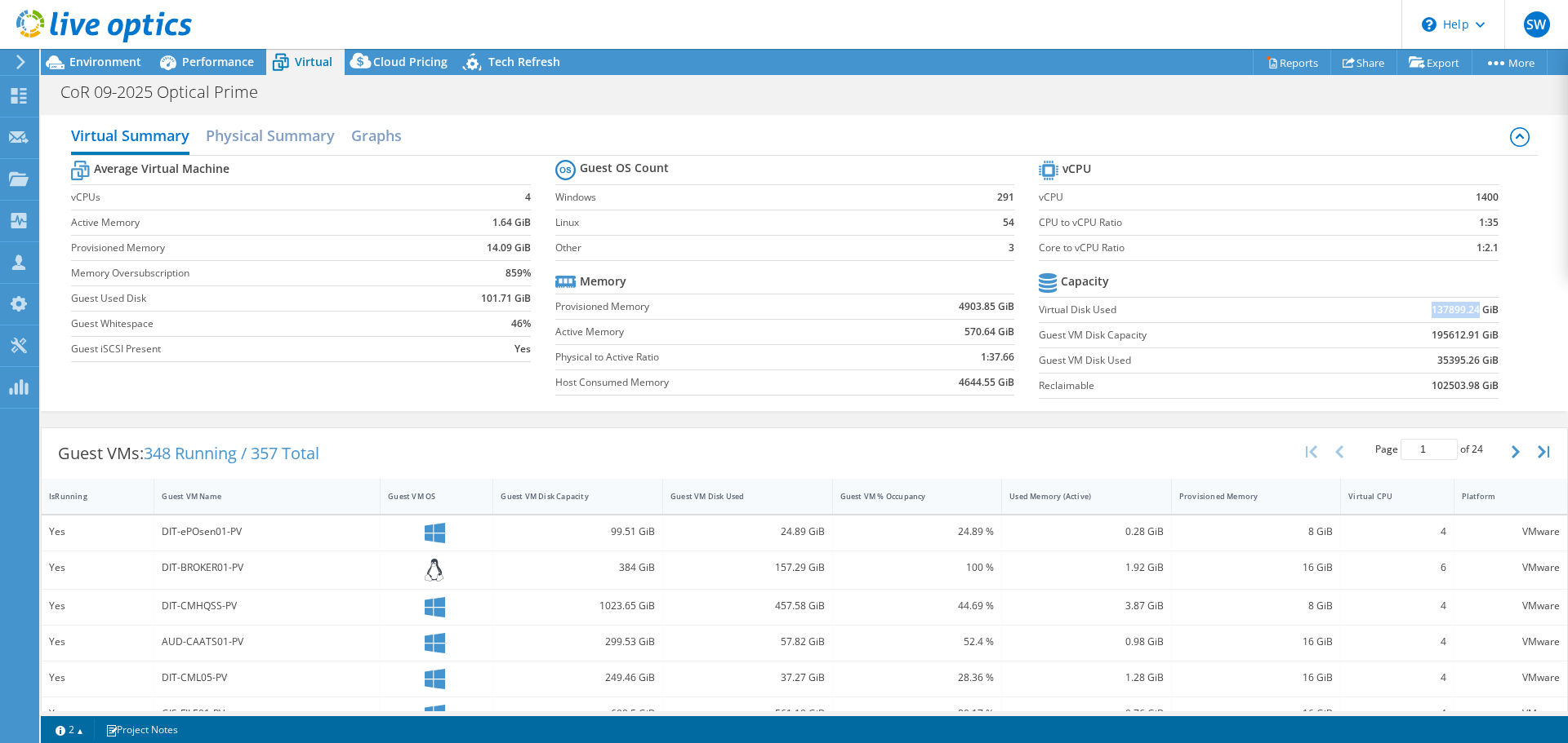
drag, startPoint x: 1420, startPoint y: 309, endPoint x: 1454, endPoint y: 324, distance: 37.2
click at [1465, 309] on td "137899.24 GiB" at bounding box center [1414, 310] width 168 height 26
copy b "137899.24"
drag, startPoint x: 1425, startPoint y: 361, endPoint x: 1467, endPoint y: 366, distance: 42.3
click at [1467, 365] on b "35395.26 GiB" at bounding box center [1467, 360] width 61 height 16
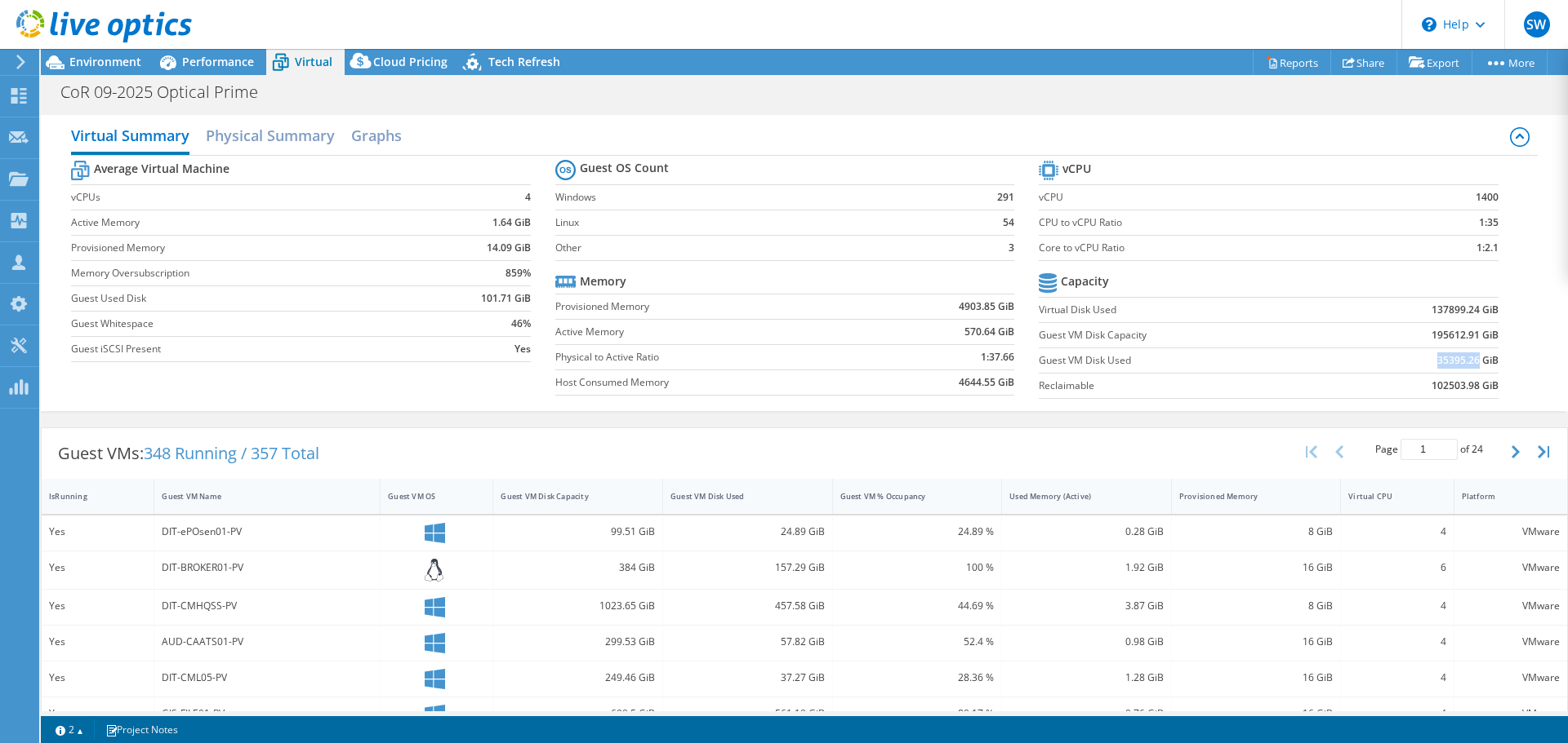
copy b "35395.26"
